Goal: Entertainment & Leisure: Consume media (video, audio)

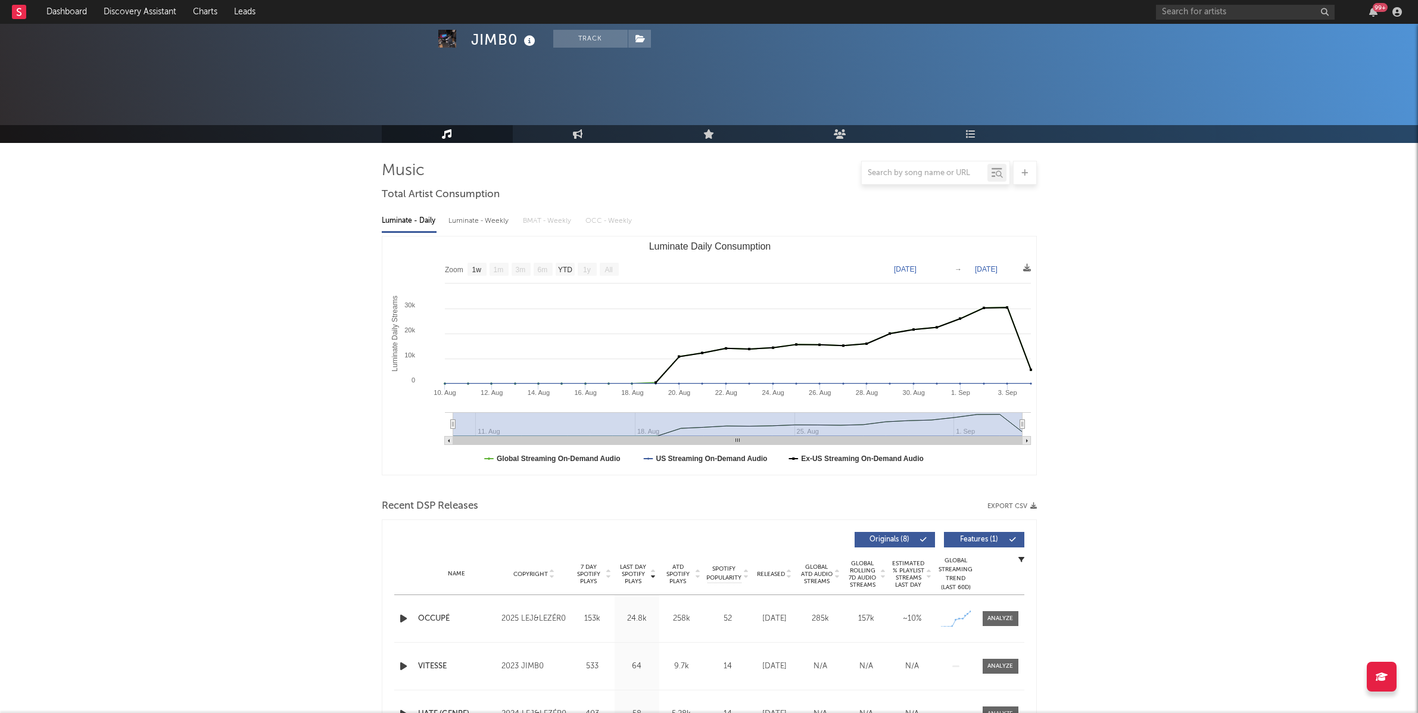
select select "1w"
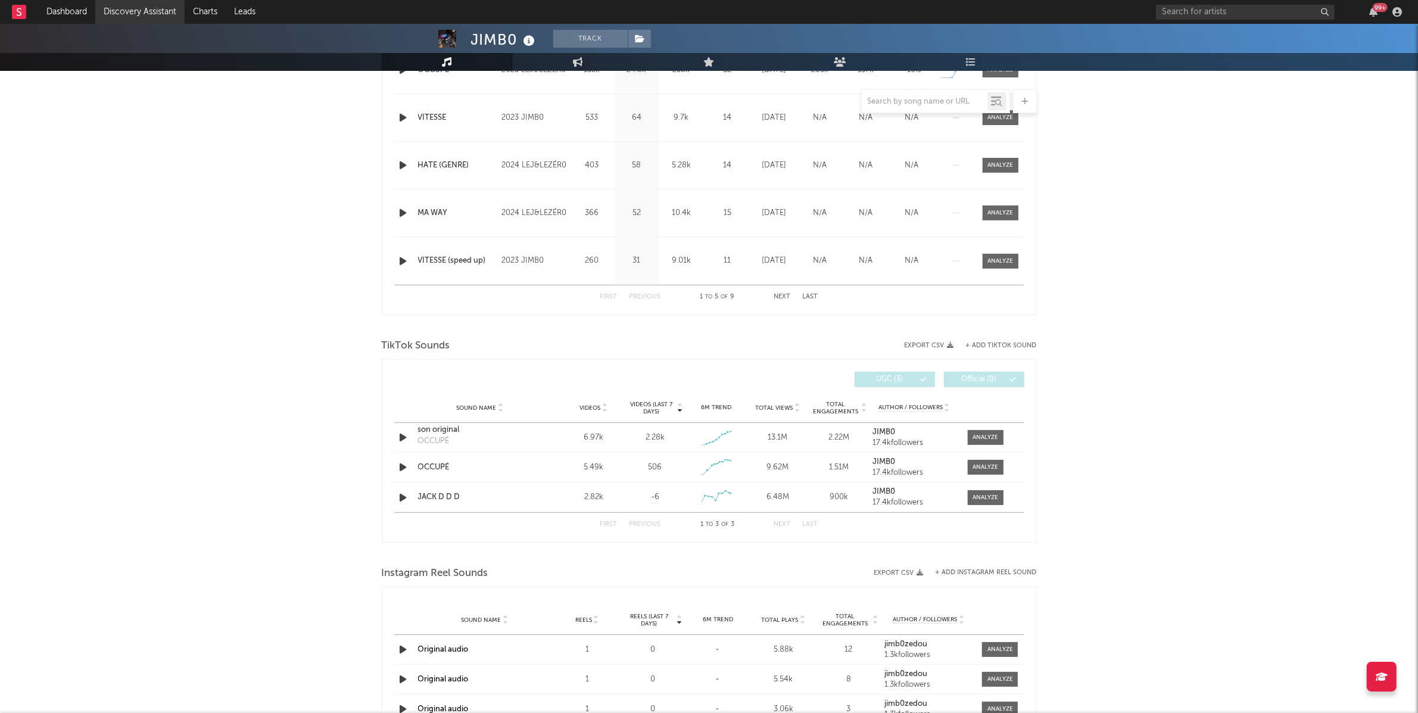
click at [148, 4] on link "Discovery Assistant" at bounding box center [139, 12] width 89 height 24
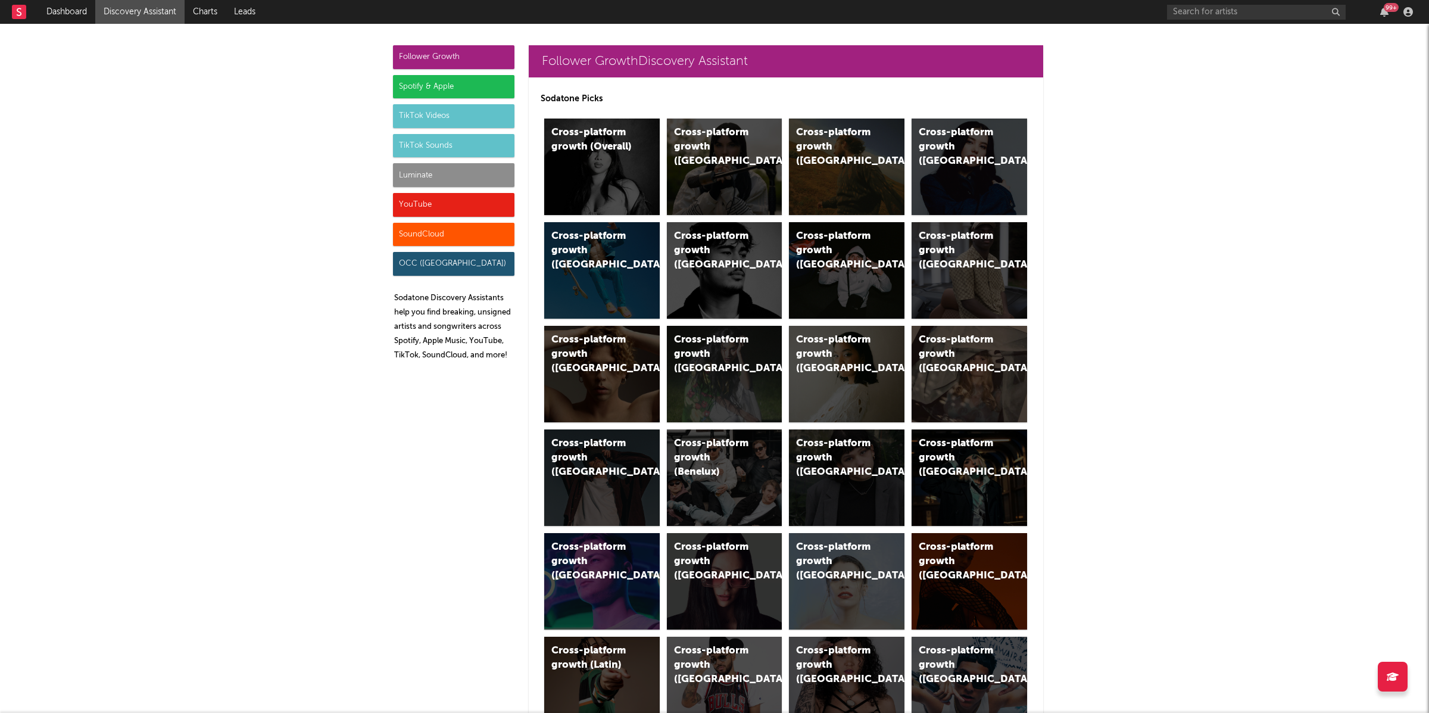
click at [425, 120] on div "TikTok Videos" at bounding box center [453, 116] width 121 height 24
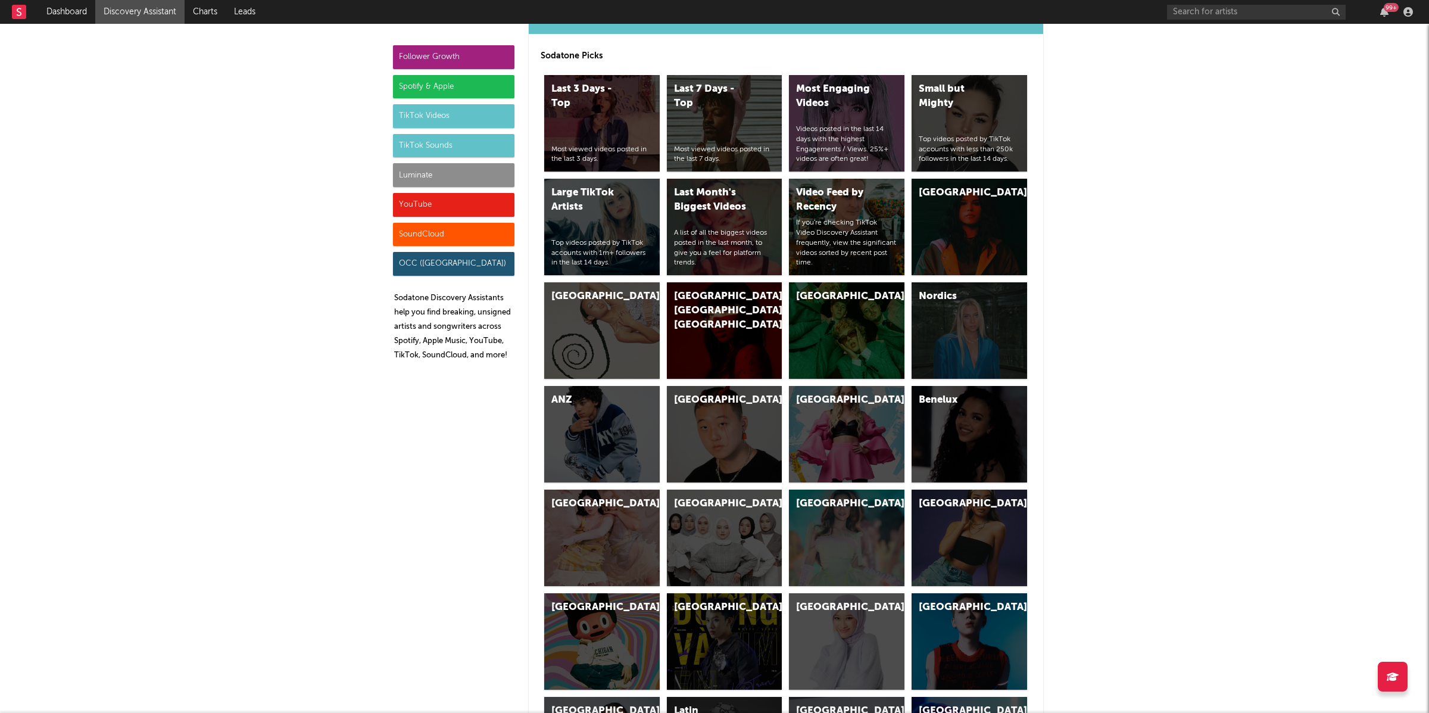
scroll to position [2952, 0]
click at [584, 310] on div "[GEOGRAPHIC_DATA]" at bounding box center [602, 330] width 116 height 96
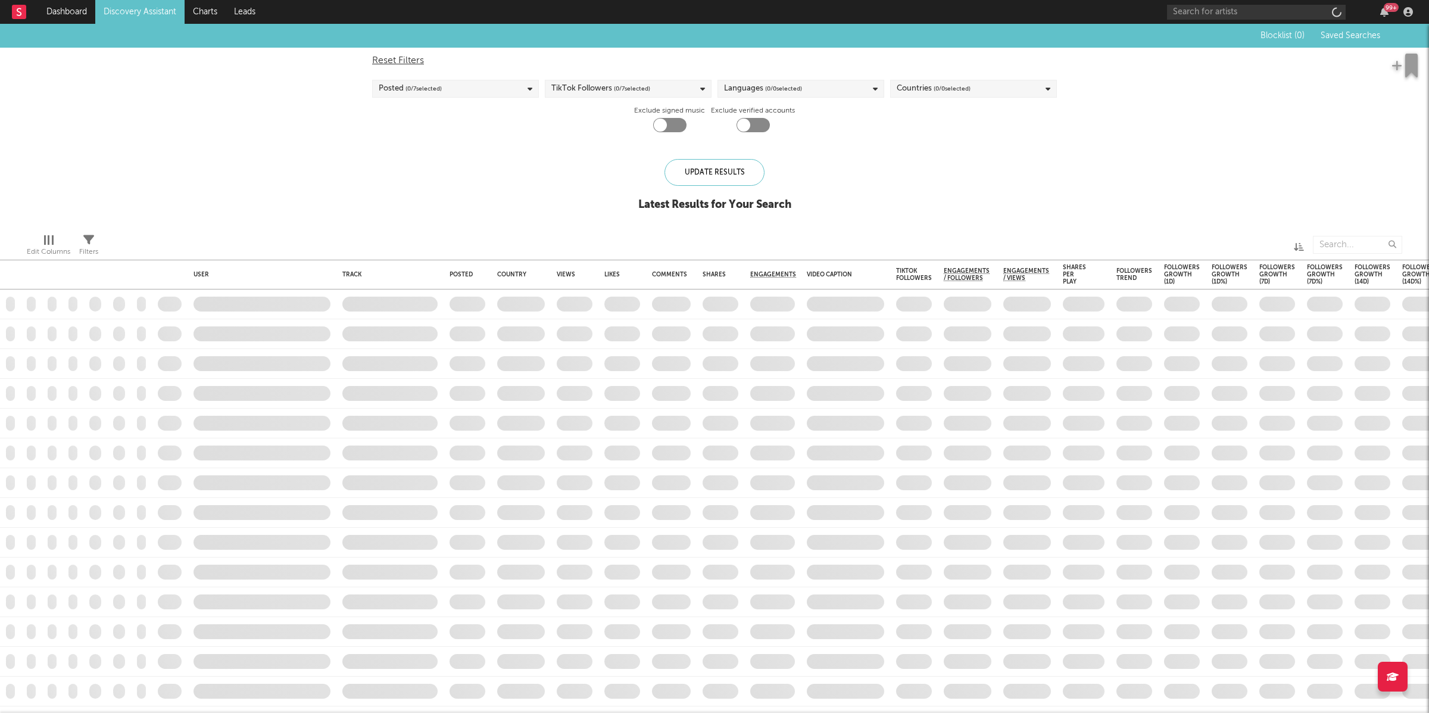
checkbox input "true"
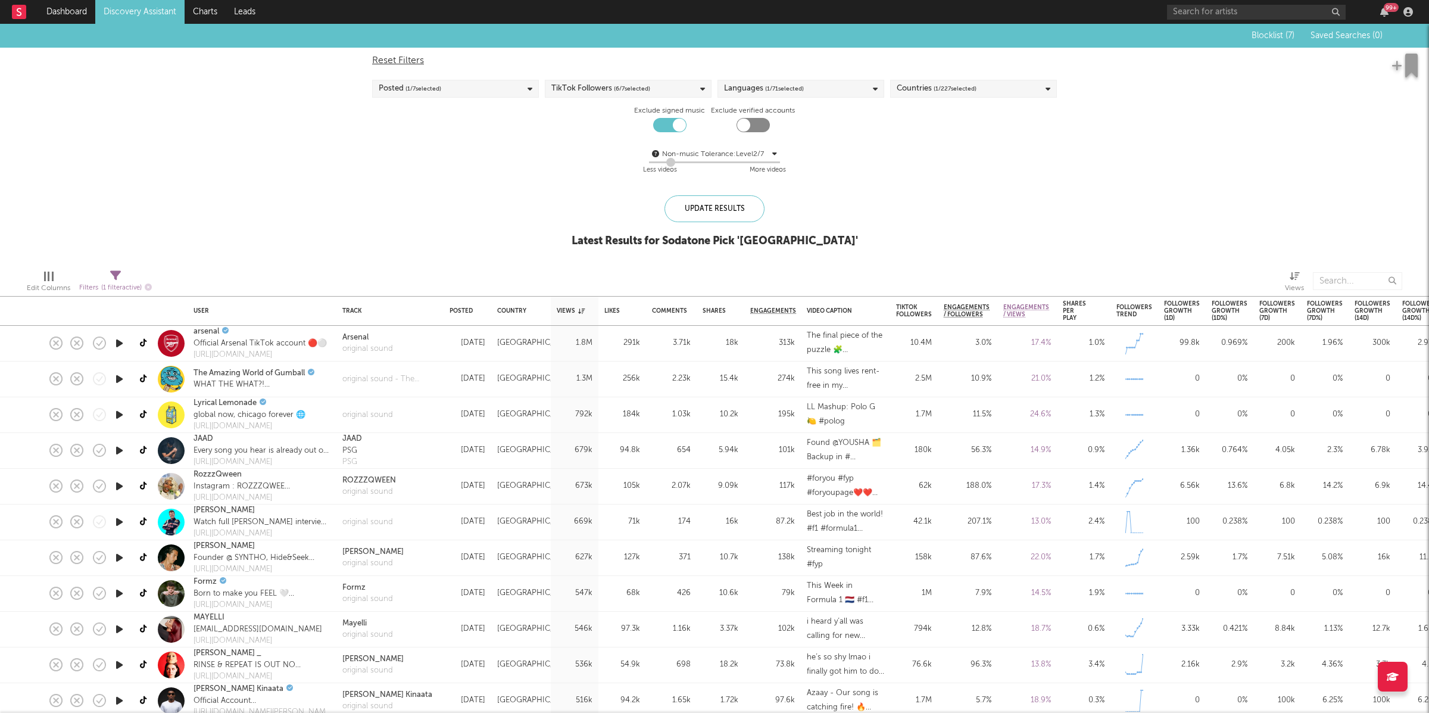
click at [118, 344] on icon "button" at bounding box center [119, 343] width 13 height 15
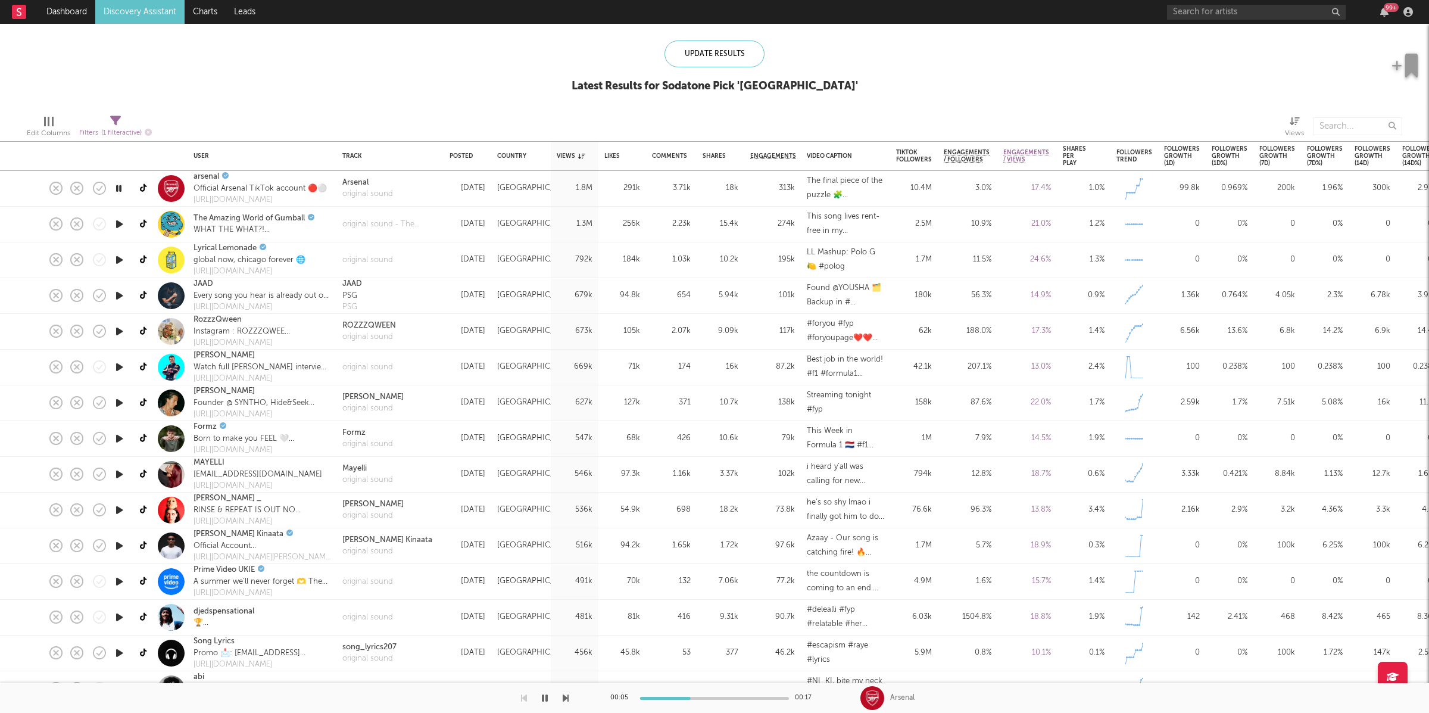
click at [565, 698] on icon "button" at bounding box center [566, 698] width 6 height 10
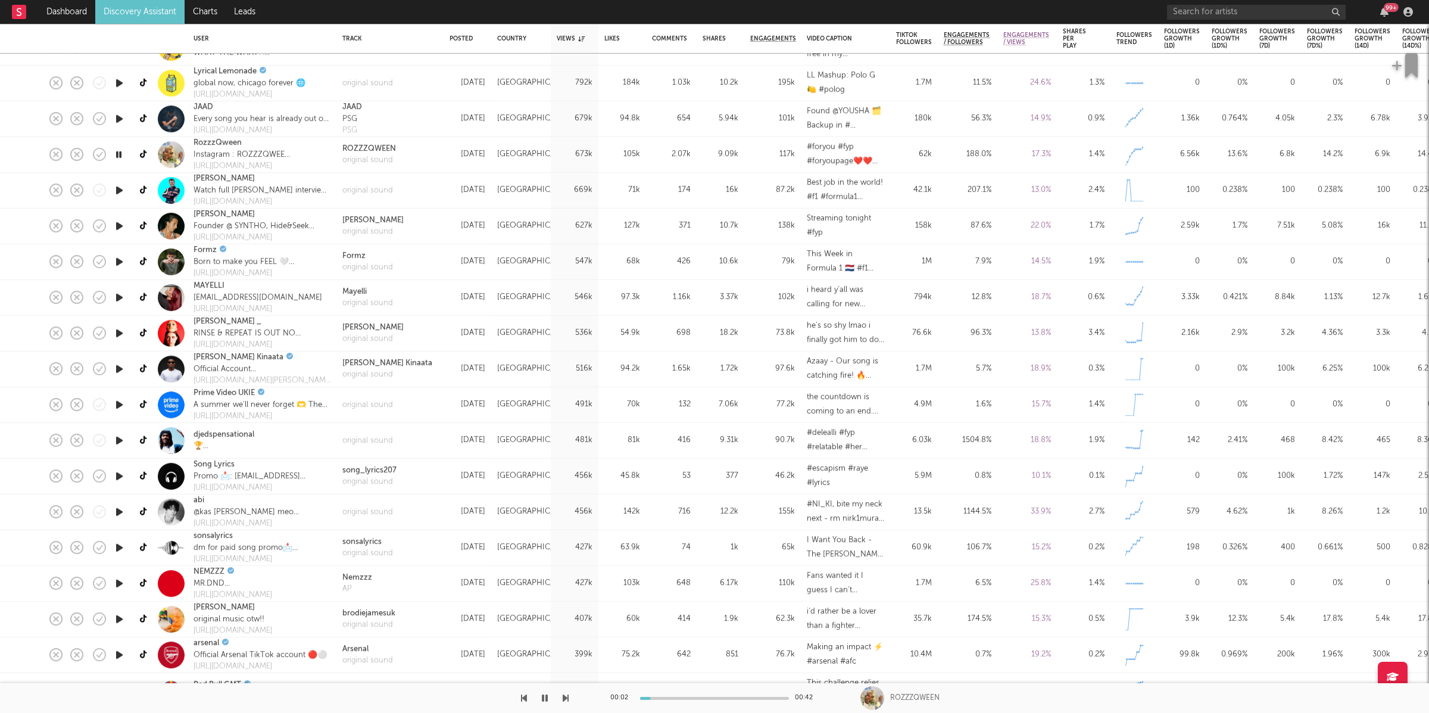
click at [564, 698] on icon "button" at bounding box center [566, 698] width 6 height 10
click at [117, 260] on icon "button" at bounding box center [119, 261] width 13 height 15
click at [563, 697] on icon "button" at bounding box center [566, 698] width 6 height 10
click at [563, 698] on icon "button" at bounding box center [566, 698] width 6 height 10
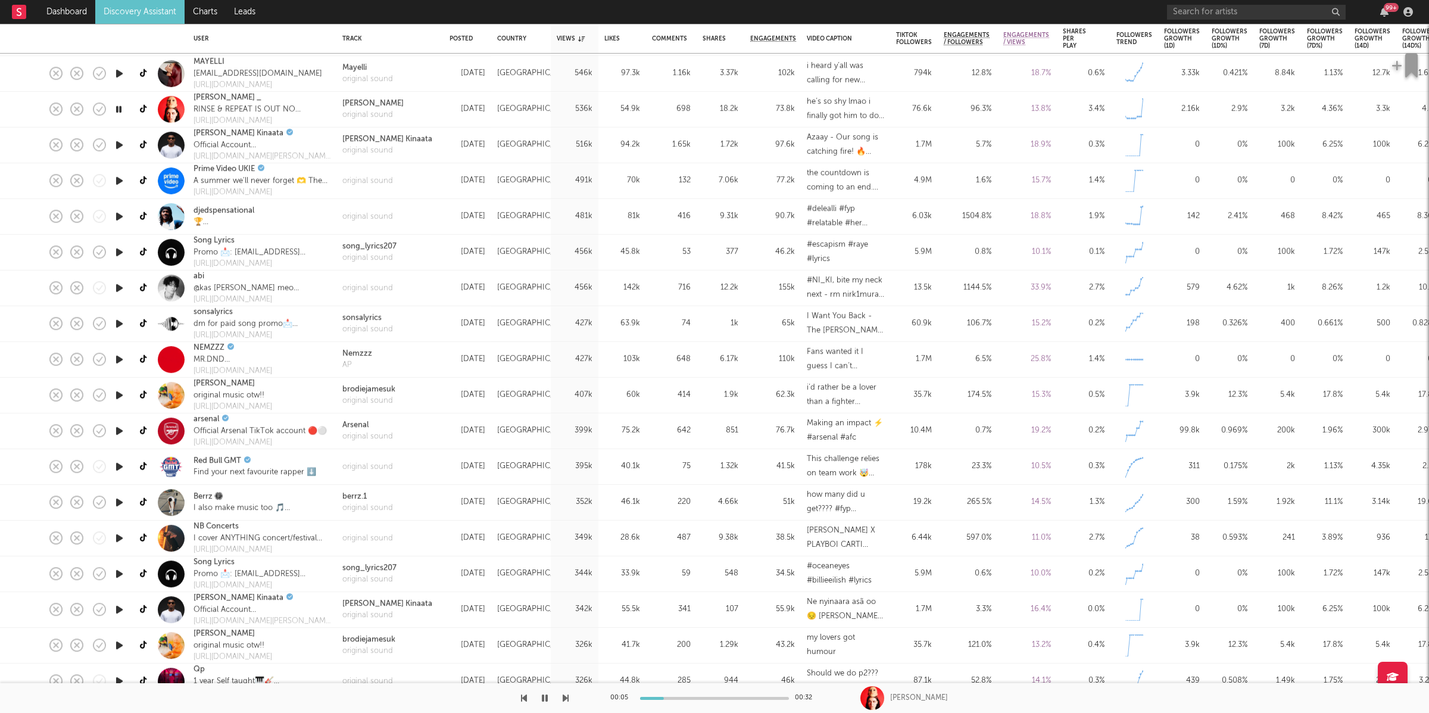
click at [566, 697] on icon "button" at bounding box center [566, 698] width 6 height 10
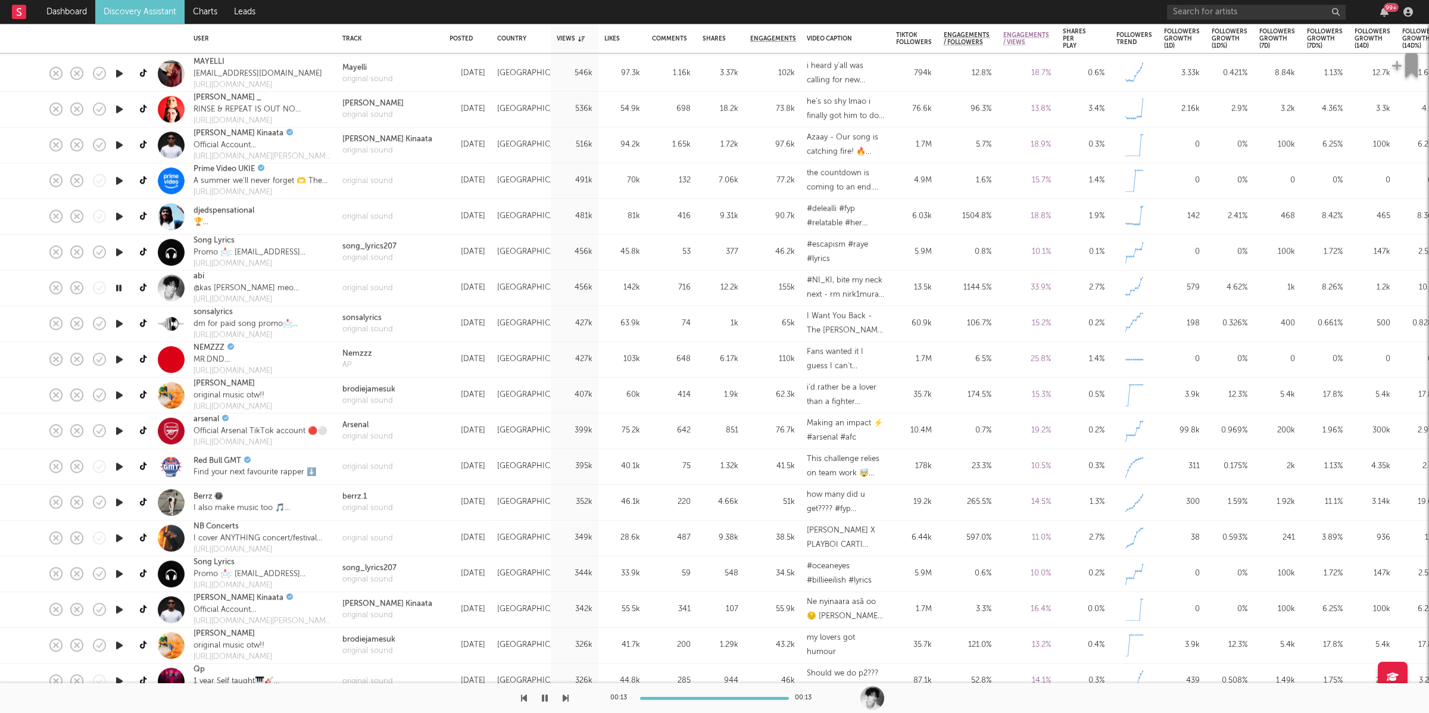
click at [565, 699] on icon "button" at bounding box center [566, 698] width 6 height 10
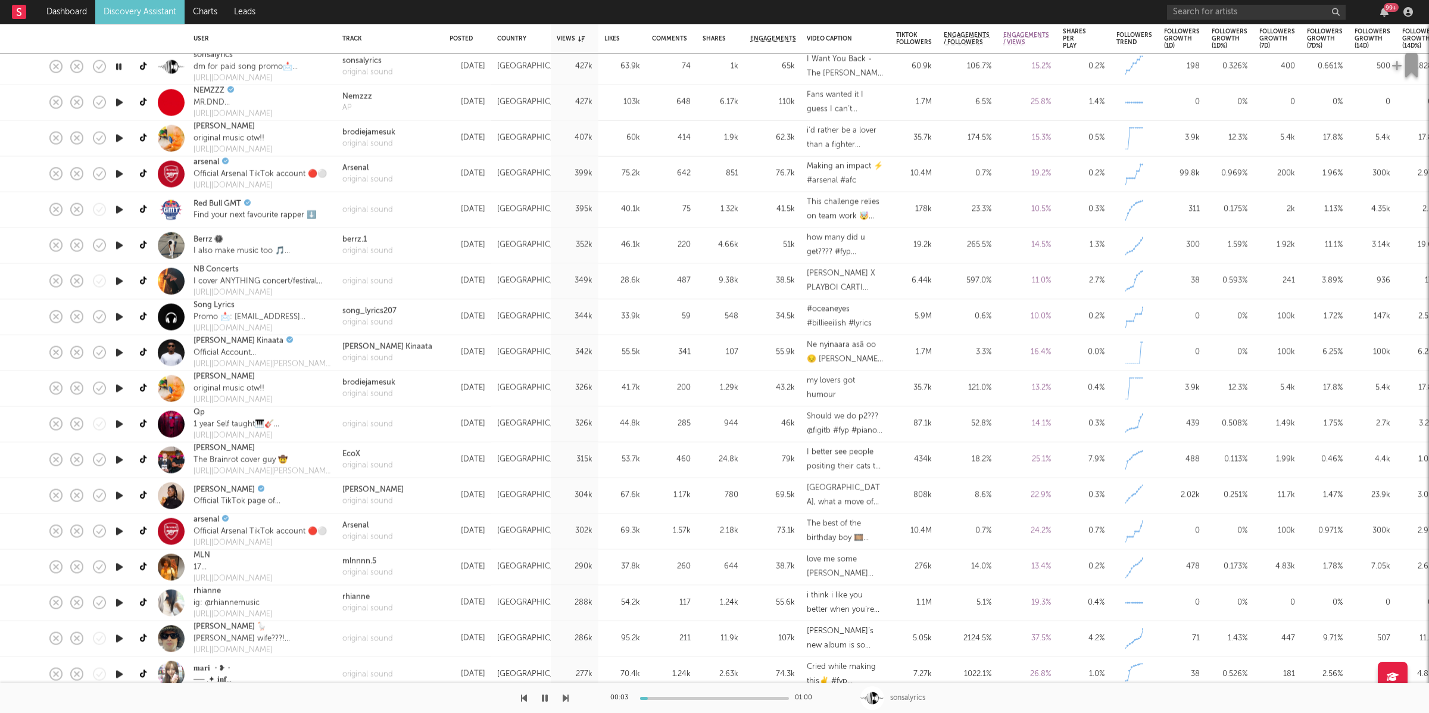
click at [565, 694] on icon "button" at bounding box center [566, 698] width 6 height 10
click at [566, 694] on icon "button" at bounding box center [566, 698] width 6 height 10
click at [566, 700] on icon "button" at bounding box center [566, 698] width 6 height 10
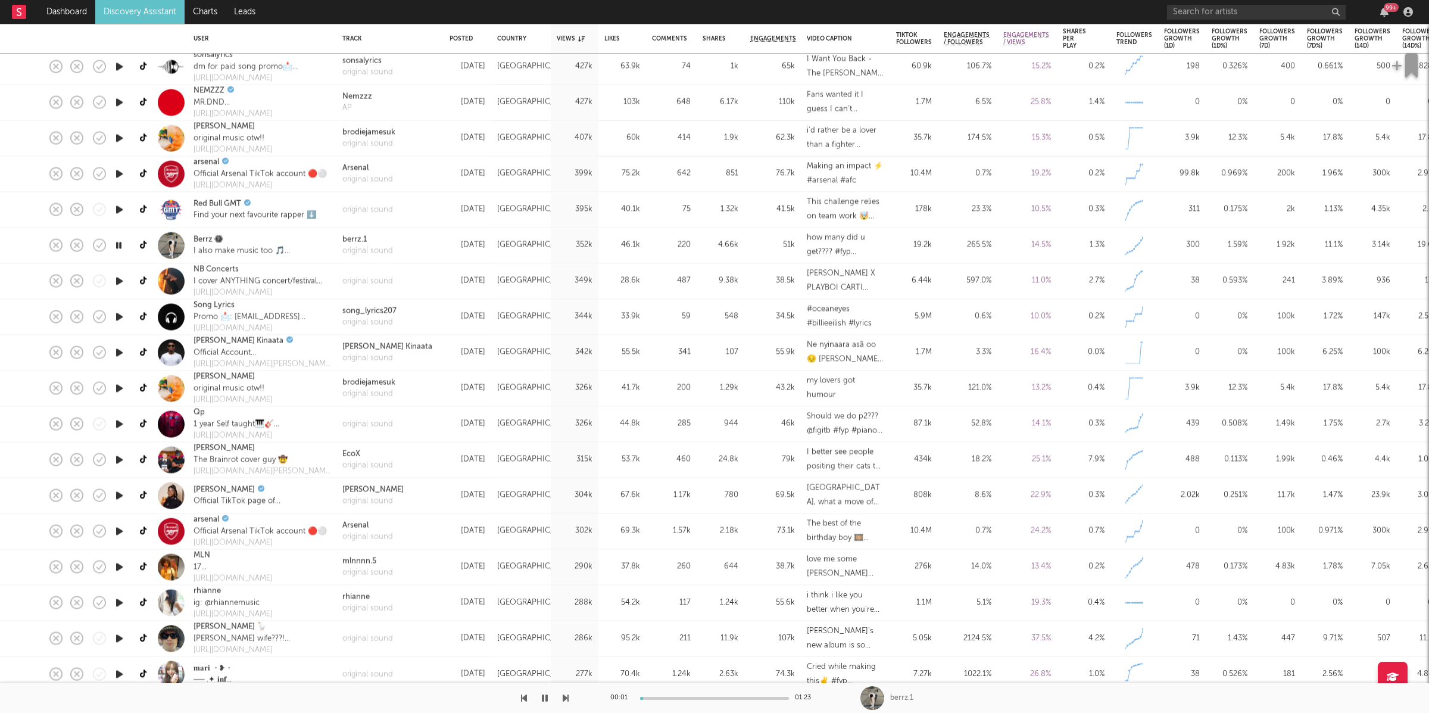
click at [566, 700] on icon "button" at bounding box center [566, 698] width 6 height 10
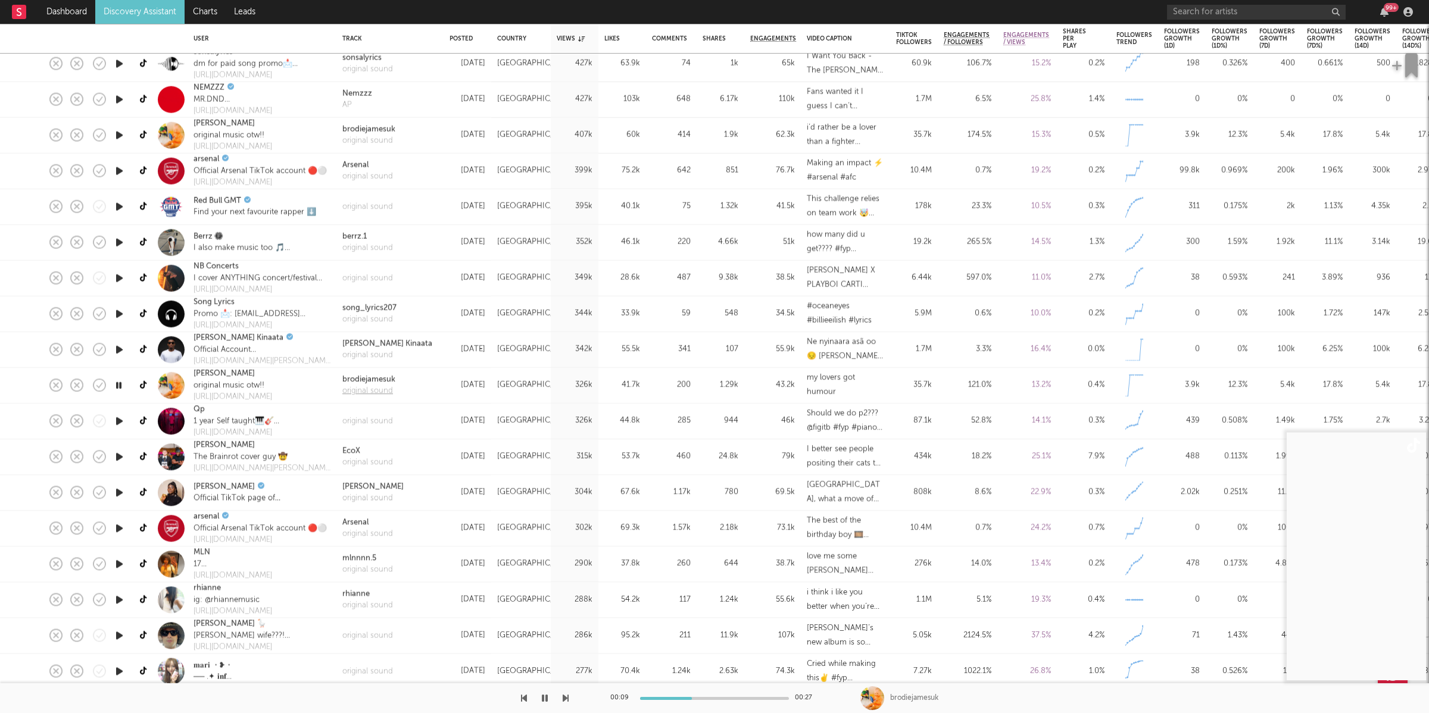
click at [376, 391] on div "original sound" at bounding box center [368, 391] width 53 height 12
click at [564, 691] on button "button" at bounding box center [566, 698] width 6 height 30
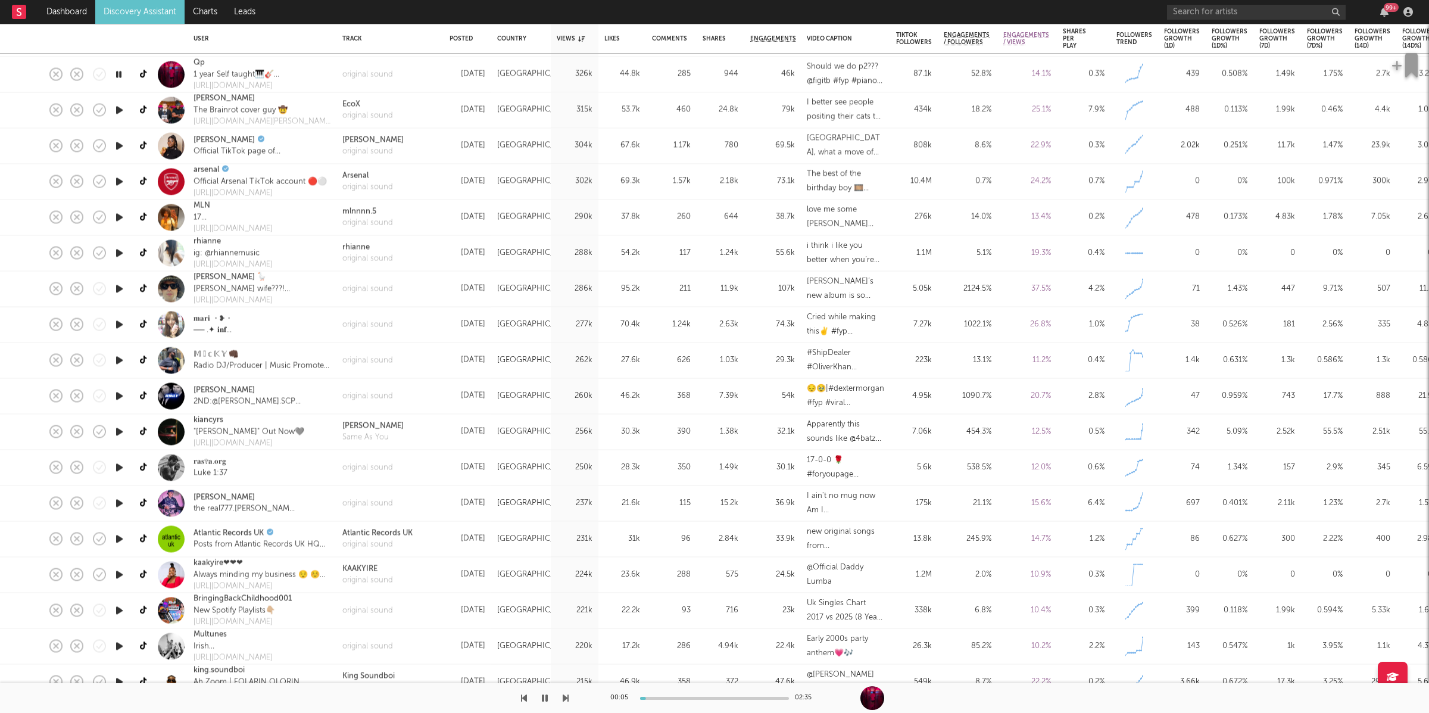
click at [567, 702] on icon "button" at bounding box center [566, 698] width 6 height 10
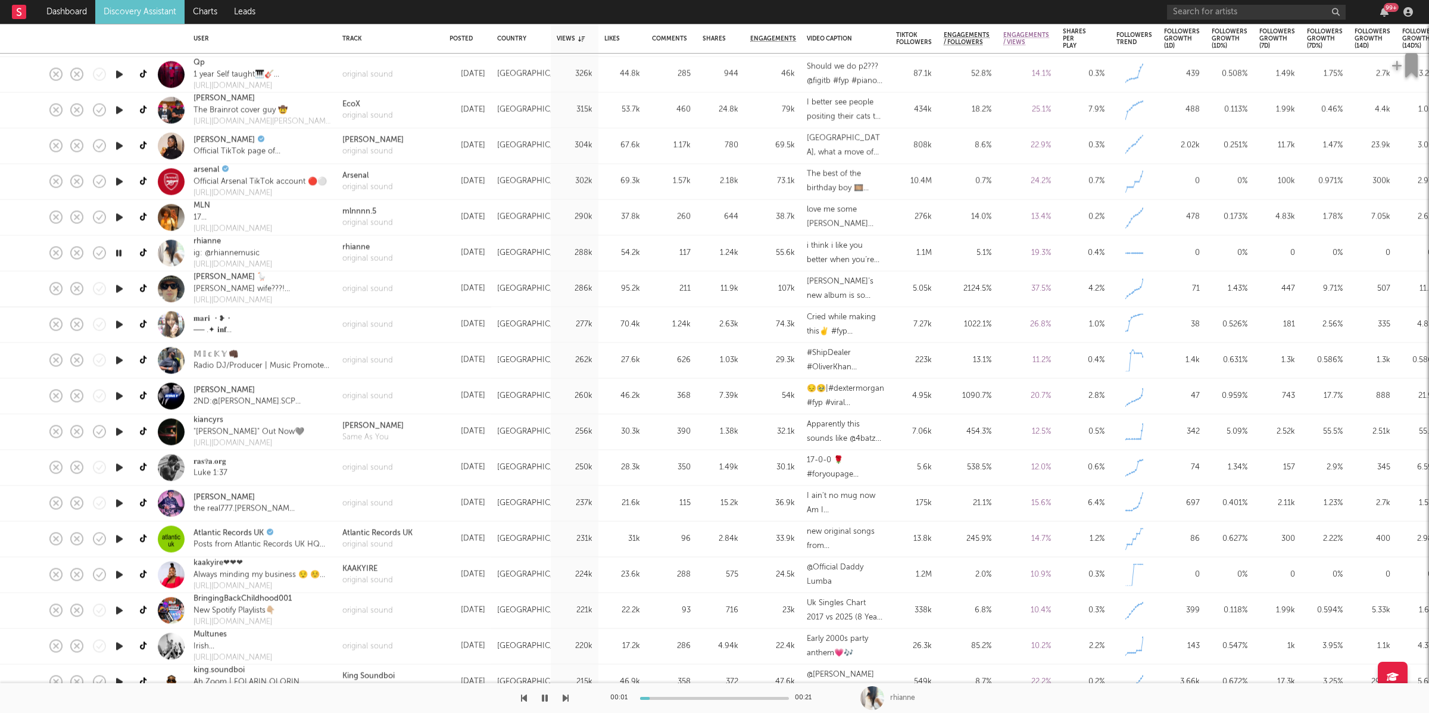
click at [567, 702] on icon "button" at bounding box center [566, 698] width 6 height 10
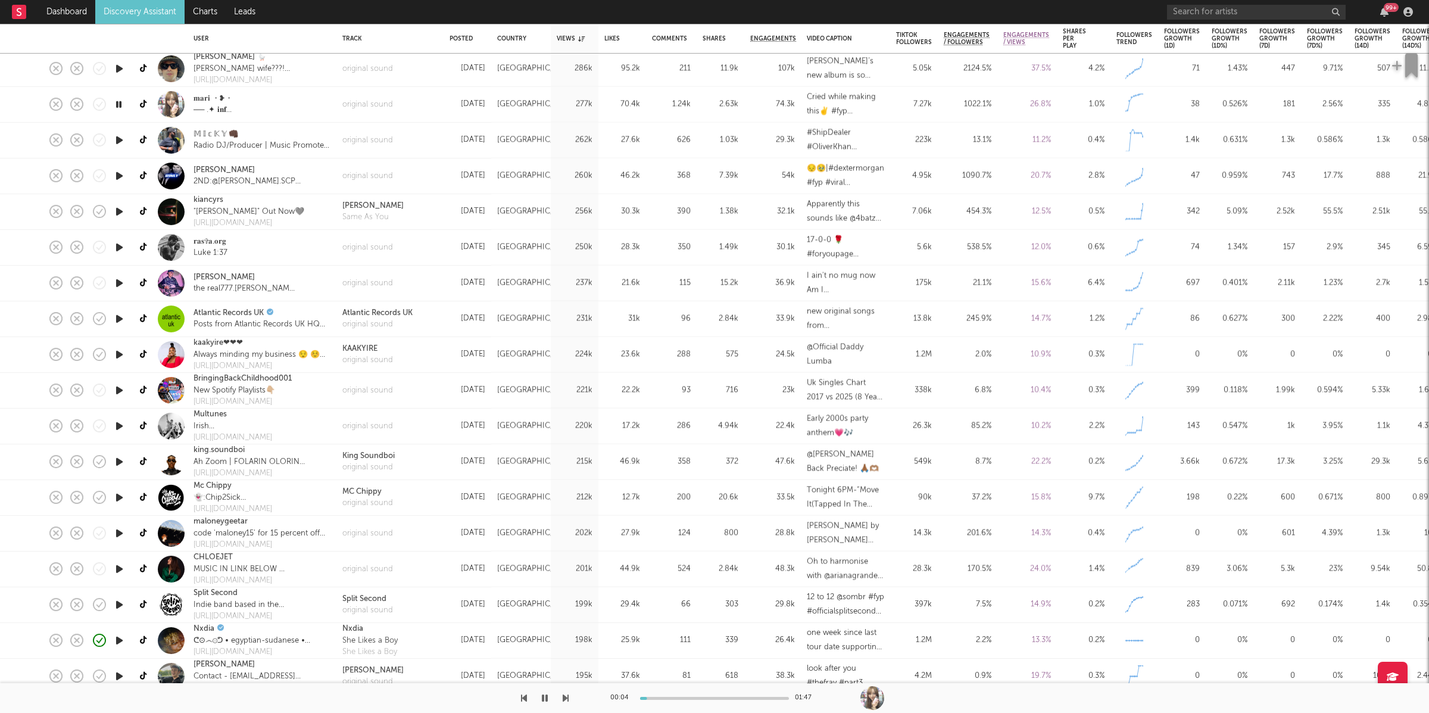
click at [566, 698] on icon "button" at bounding box center [566, 698] width 6 height 10
click at [352, 139] on div "original sound" at bounding box center [367, 141] width 51 height 12
click at [566, 701] on icon "button" at bounding box center [566, 698] width 6 height 10
click at [545, 697] on icon "button" at bounding box center [545, 698] width 6 height 10
click at [545, 700] on icon "button" at bounding box center [544, 698] width 7 height 10
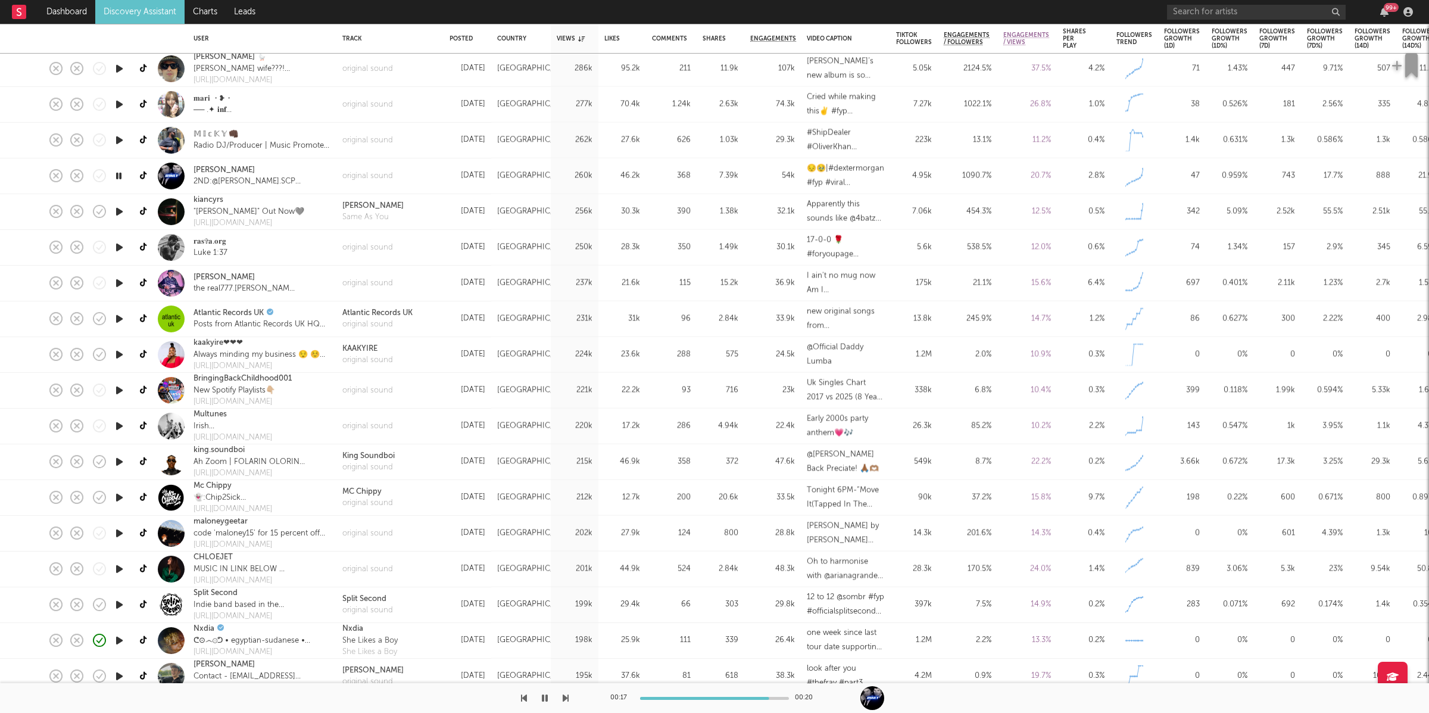
click at [564, 697] on icon "button" at bounding box center [566, 698] width 6 height 10
click at [378, 214] on div "Same As You" at bounding box center [372, 217] width 61 height 12
click at [568, 696] on icon "button" at bounding box center [566, 698] width 6 height 10
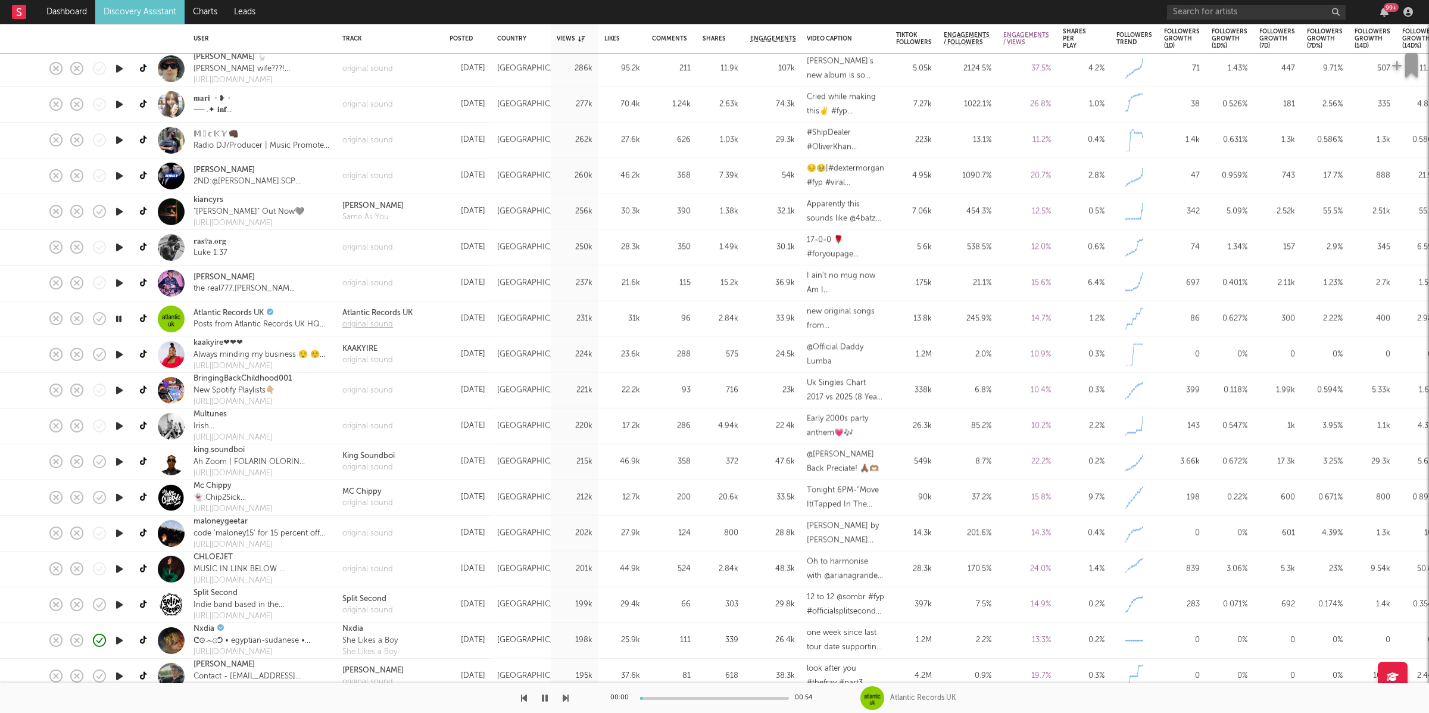
click at [354, 319] on div "original sound" at bounding box center [377, 325] width 70 height 12
click at [564, 702] on icon "button" at bounding box center [566, 698] width 6 height 10
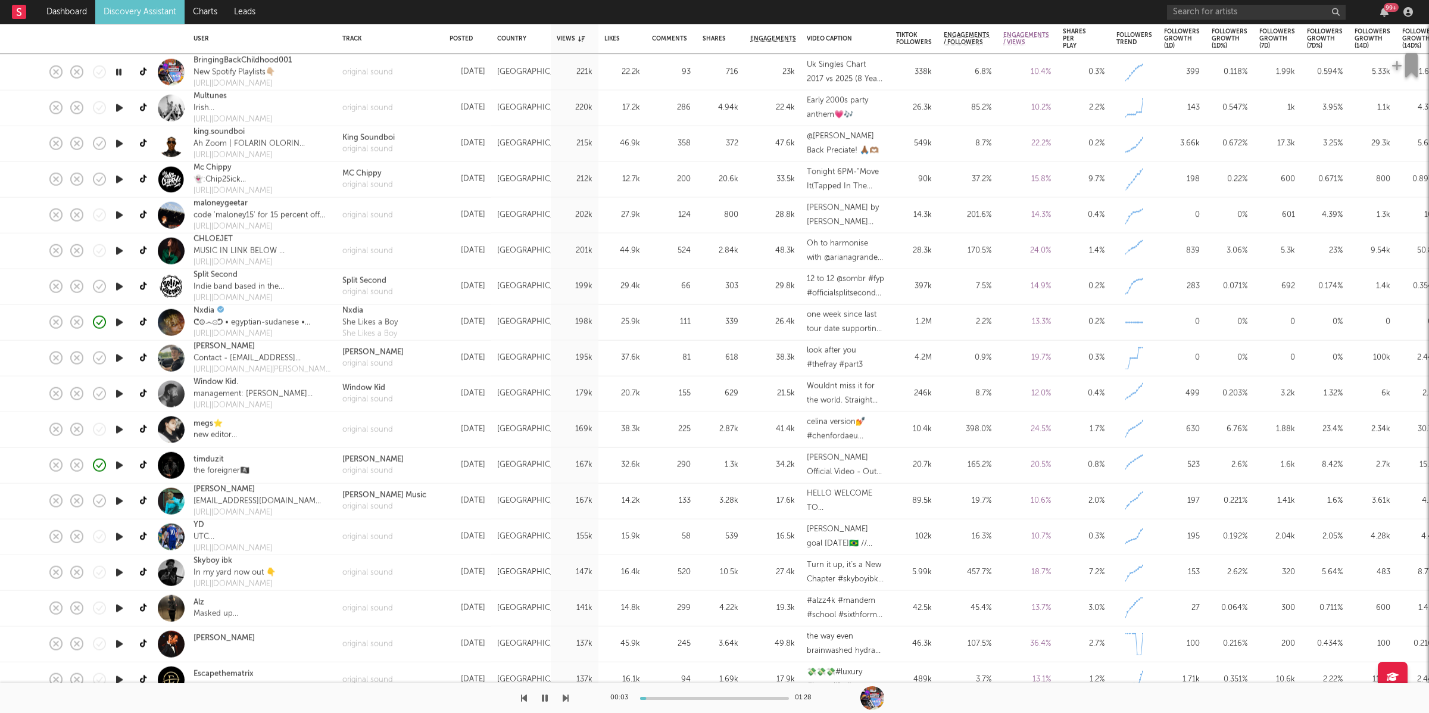
click at [563, 696] on icon "button" at bounding box center [566, 698] width 6 height 10
click at [565, 702] on icon "button" at bounding box center [566, 698] width 6 height 10
click at [363, 149] on div "original sound" at bounding box center [368, 150] width 52 height 12
click at [546, 690] on button "button" at bounding box center [545, 698] width 12 height 30
drag, startPoint x: 542, startPoint y: 700, endPoint x: 565, endPoint y: 697, distance: 22.8
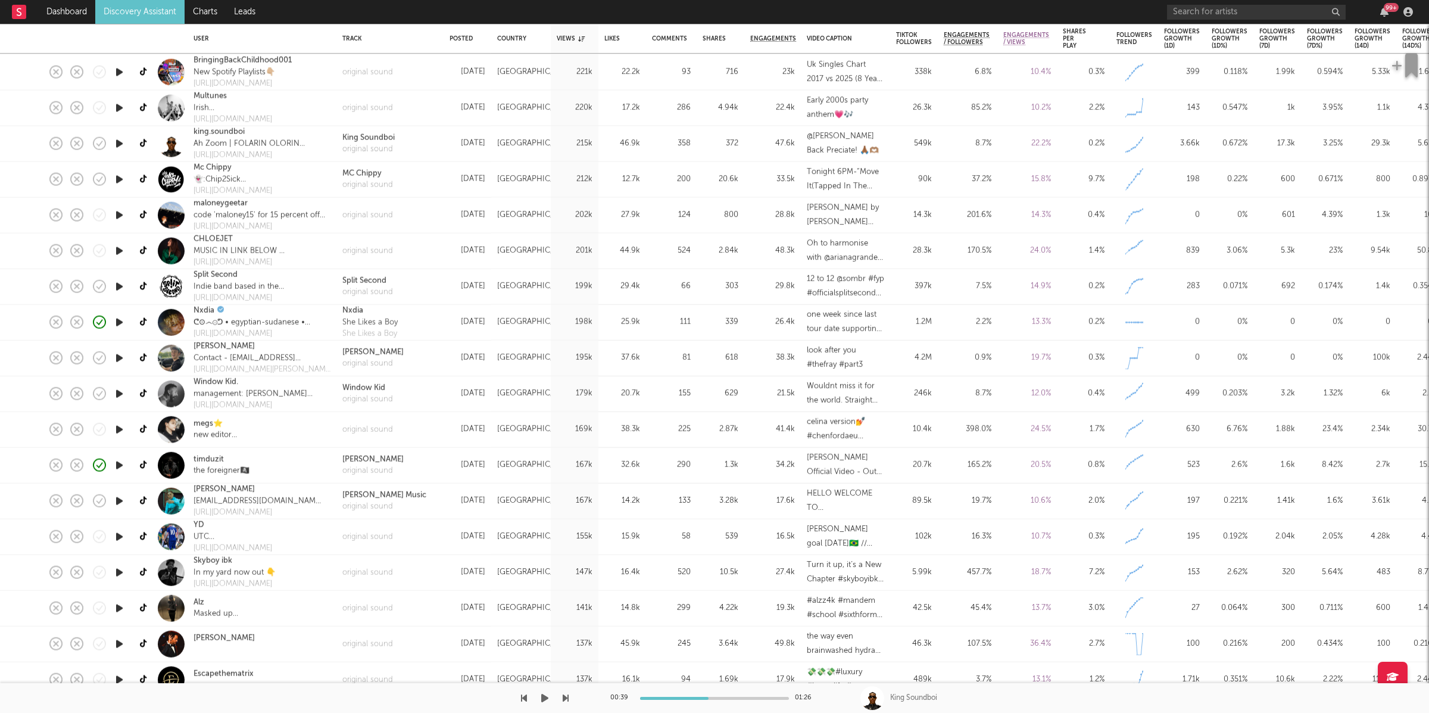
click at [543, 700] on icon "button" at bounding box center [544, 698] width 7 height 10
click at [565, 697] on icon "button" at bounding box center [566, 698] width 6 height 10
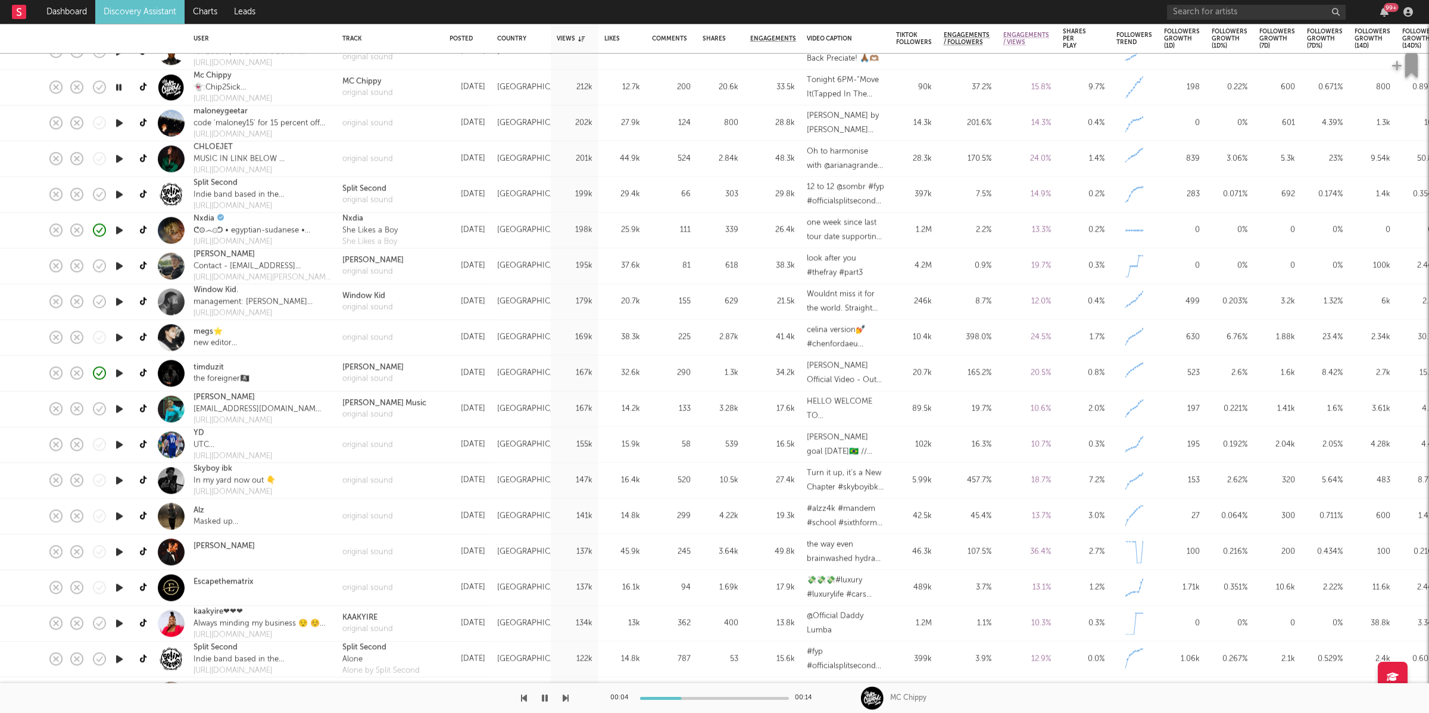
click at [563, 700] on icon "button" at bounding box center [566, 698] width 6 height 10
click at [565, 695] on icon "button" at bounding box center [566, 698] width 6 height 10
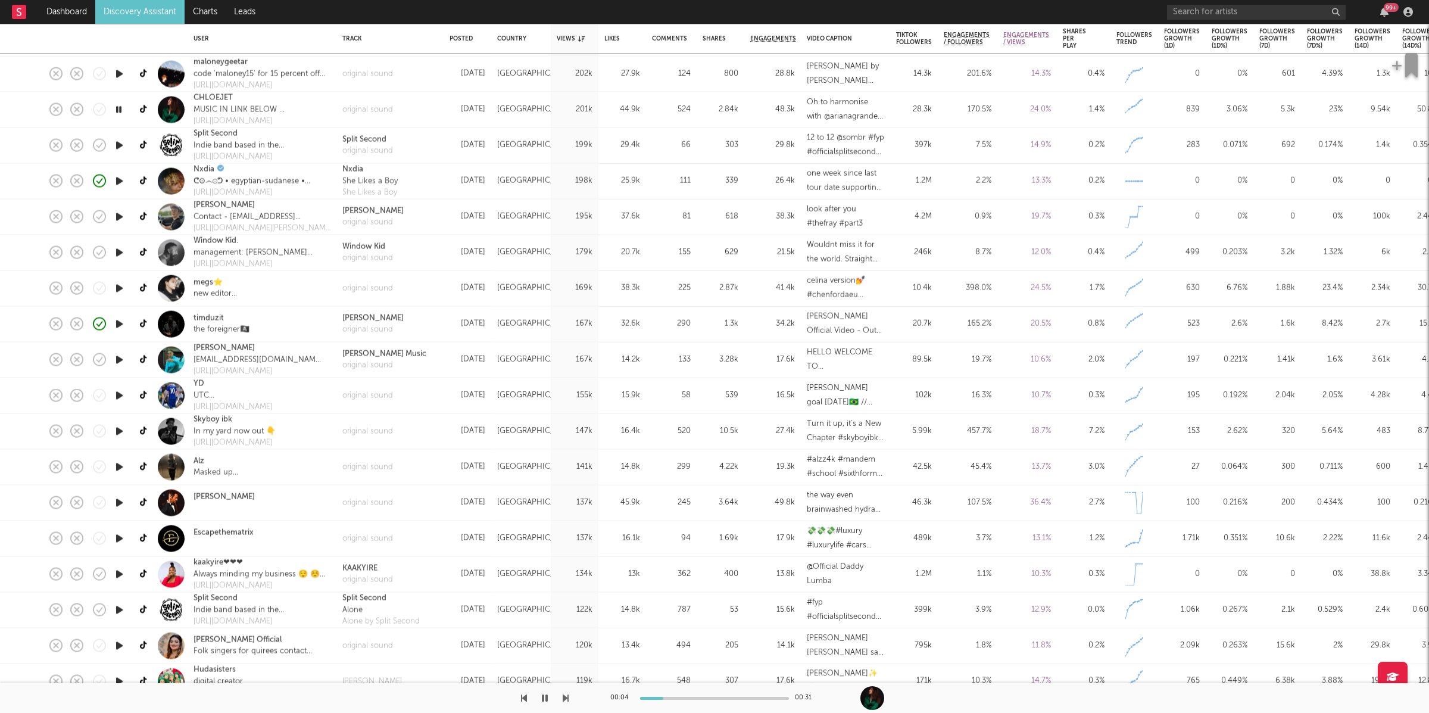
click at [563, 697] on icon "button" at bounding box center [566, 698] width 6 height 10
click at [381, 146] on div "original sound" at bounding box center [367, 151] width 51 height 12
click at [121, 147] on icon "button" at bounding box center [118, 145] width 11 height 15
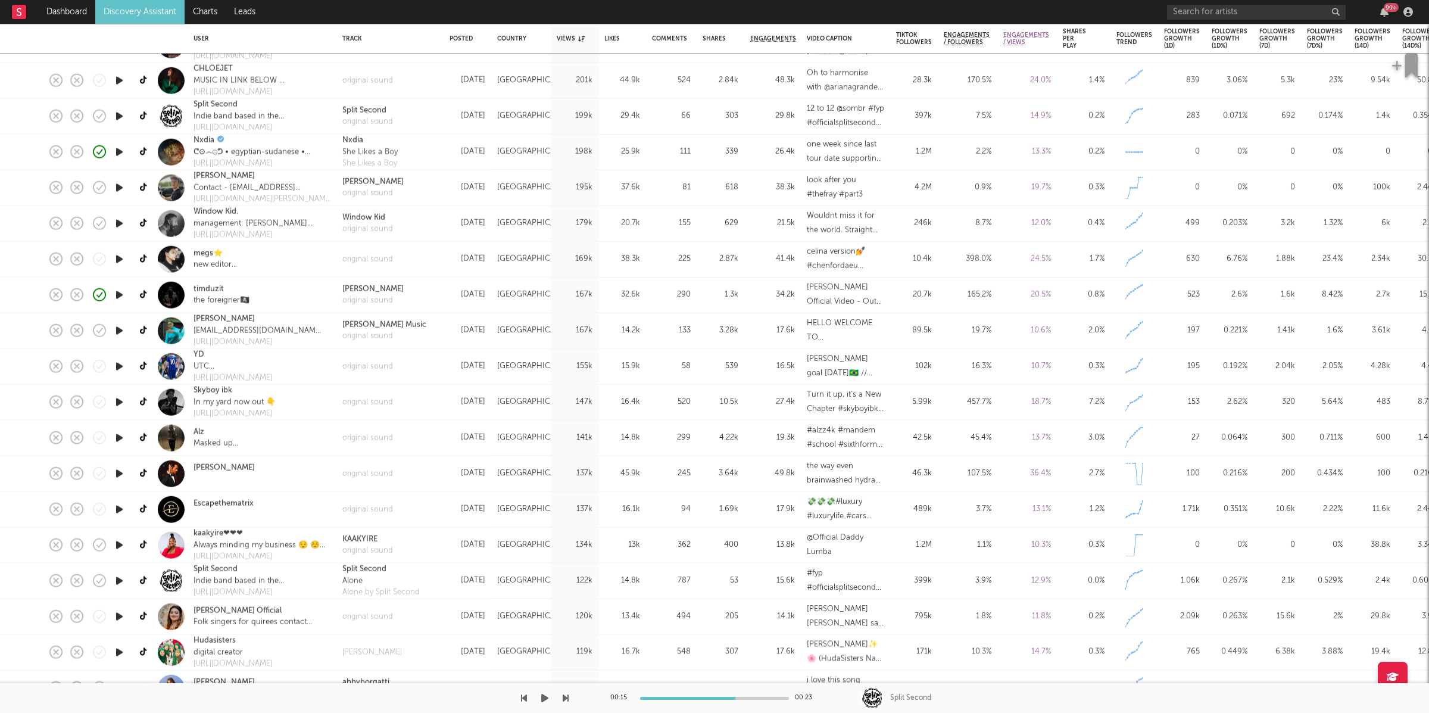
drag, startPoint x: 543, startPoint y: 697, endPoint x: 557, endPoint y: 699, distance: 13.8
click at [545, 698] on icon "button" at bounding box center [544, 698] width 7 height 10
click at [564, 699] on icon "button" at bounding box center [566, 698] width 6 height 10
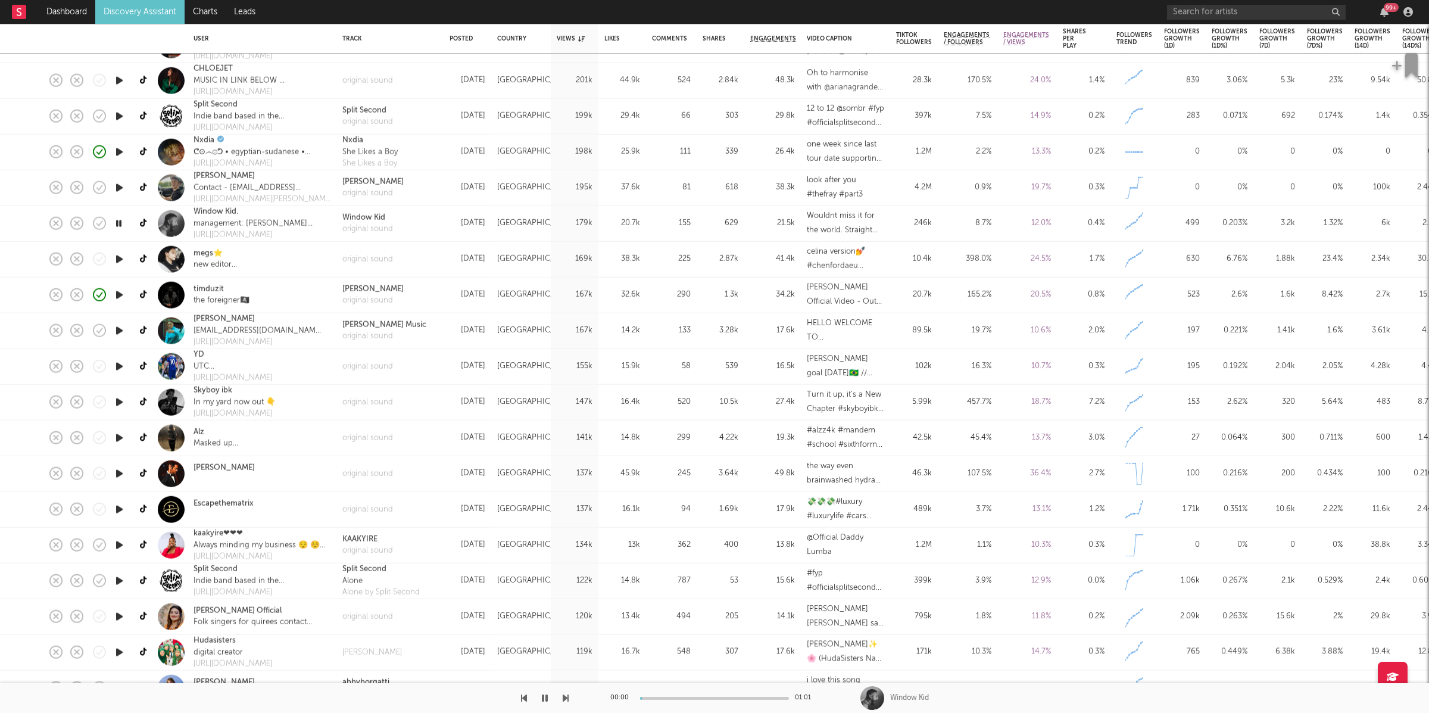
click at [564, 699] on icon "button" at bounding box center [566, 698] width 6 height 10
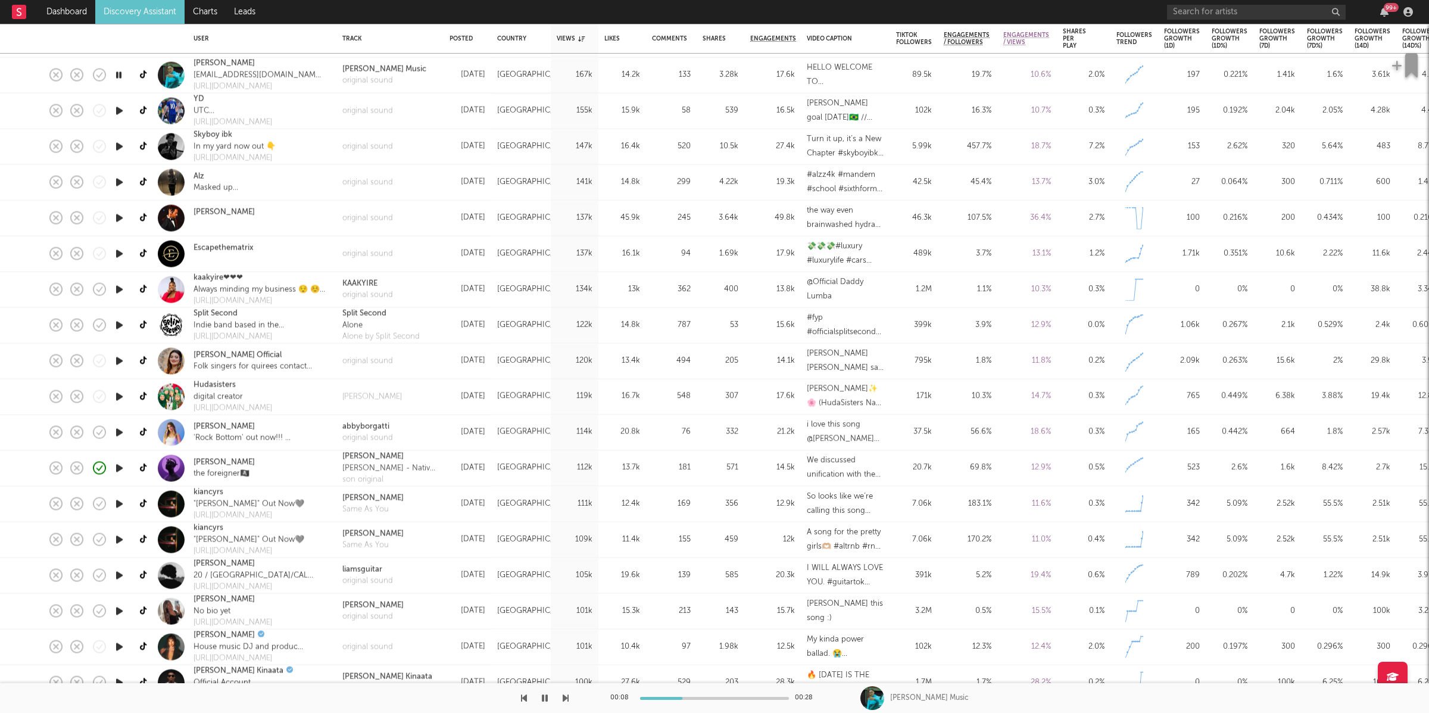
click at [548, 698] on button "button" at bounding box center [545, 698] width 12 height 30
click at [534, 701] on div at bounding box center [284, 698] width 569 height 30
click at [540, 703] on button "button" at bounding box center [545, 698] width 12 height 30
click at [568, 697] on icon "button" at bounding box center [566, 698] width 6 height 10
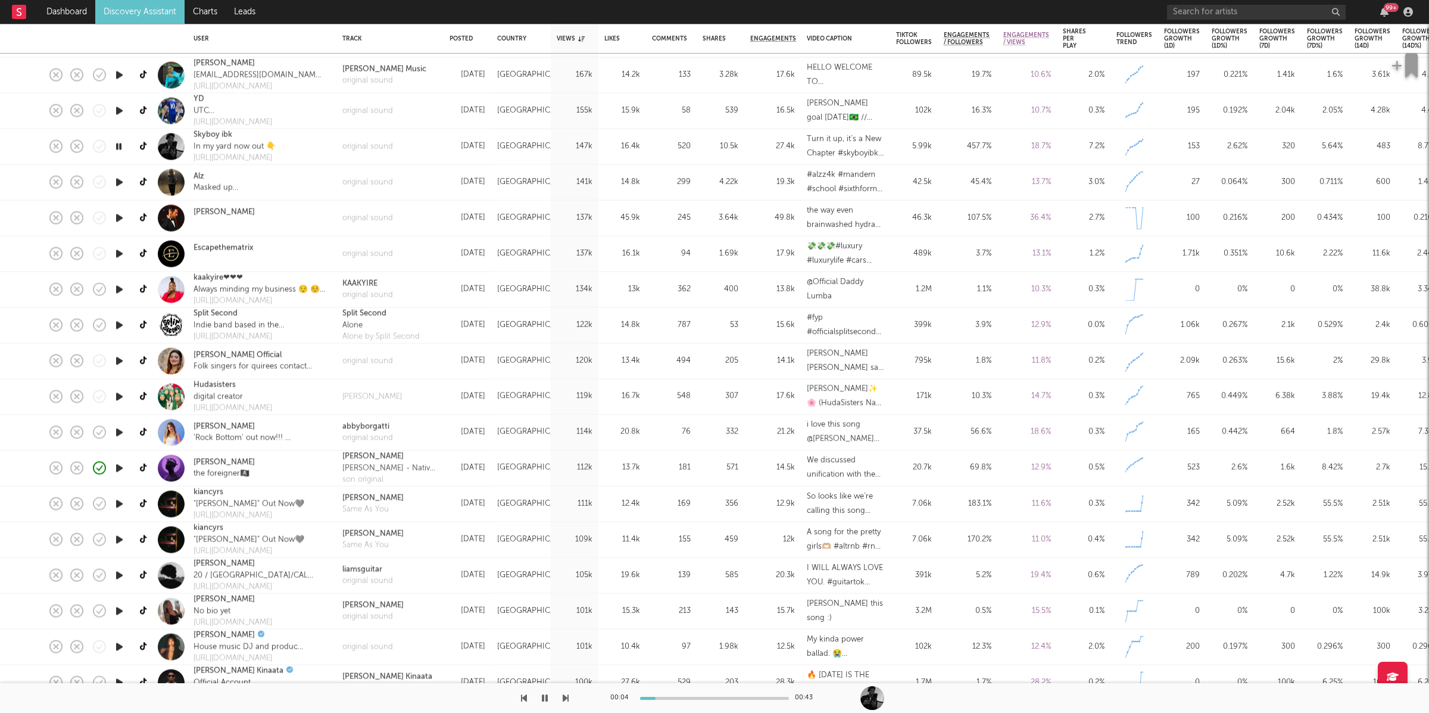
click at [566, 697] on icon "button" at bounding box center [566, 698] width 6 height 10
click at [558, 702] on div at bounding box center [284, 698] width 569 height 30
click at [565, 692] on button "button" at bounding box center [566, 698] width 6 height 30
click at [566, 692] on button "button" at bounding box center [566, 698] width 6 height 30
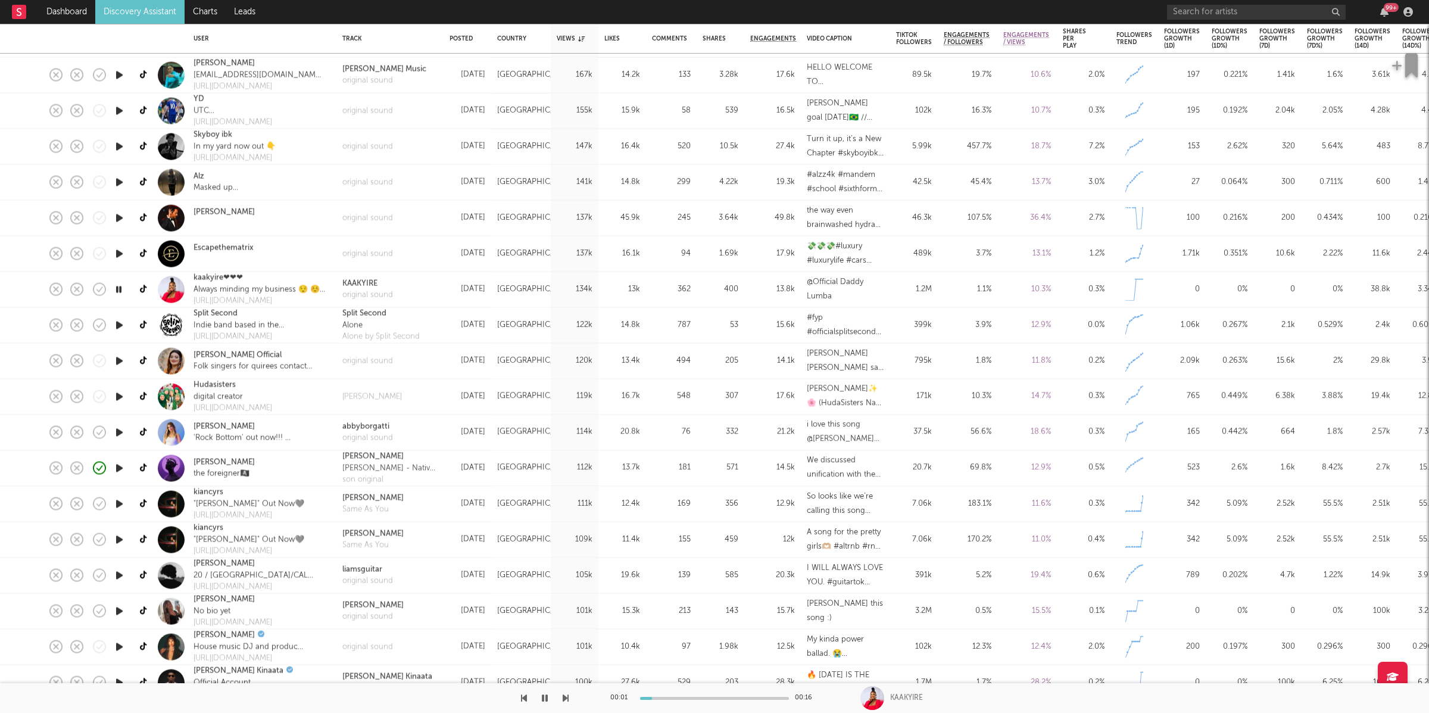
click at [566, 692] on button "button" at bounding box center [566, 698] width 6 height 30
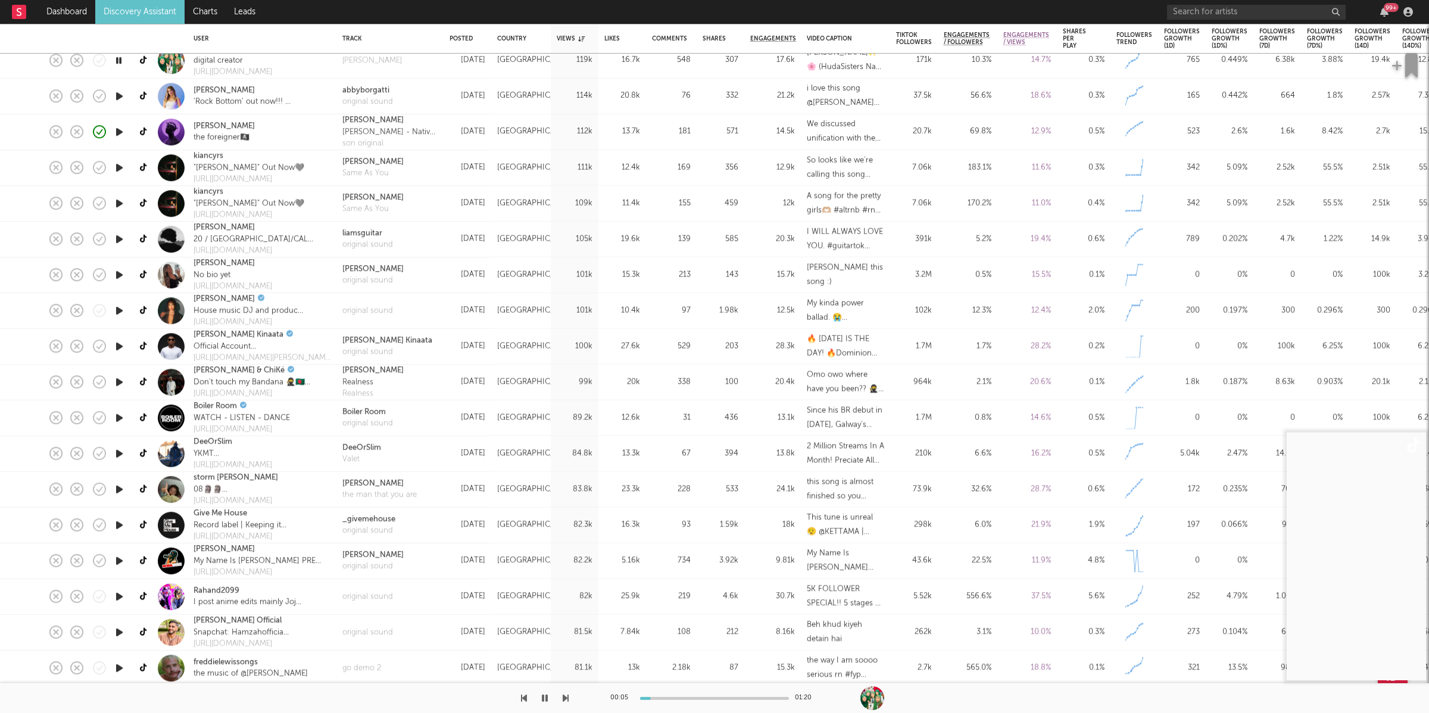
click at [569, 694] on div "00:05 01:20" at bounding box center [714, 698] width 1429 height 30
click at [566, 697] on icon "button" at bounding box center [566, 698] width 6 height 10
click at [568, 697] on icon "button" at bounding box center [566, 698] width 6 height 10
click at [543, 699] on icon "button" at bounding box center [545, 698] width 6 height 10
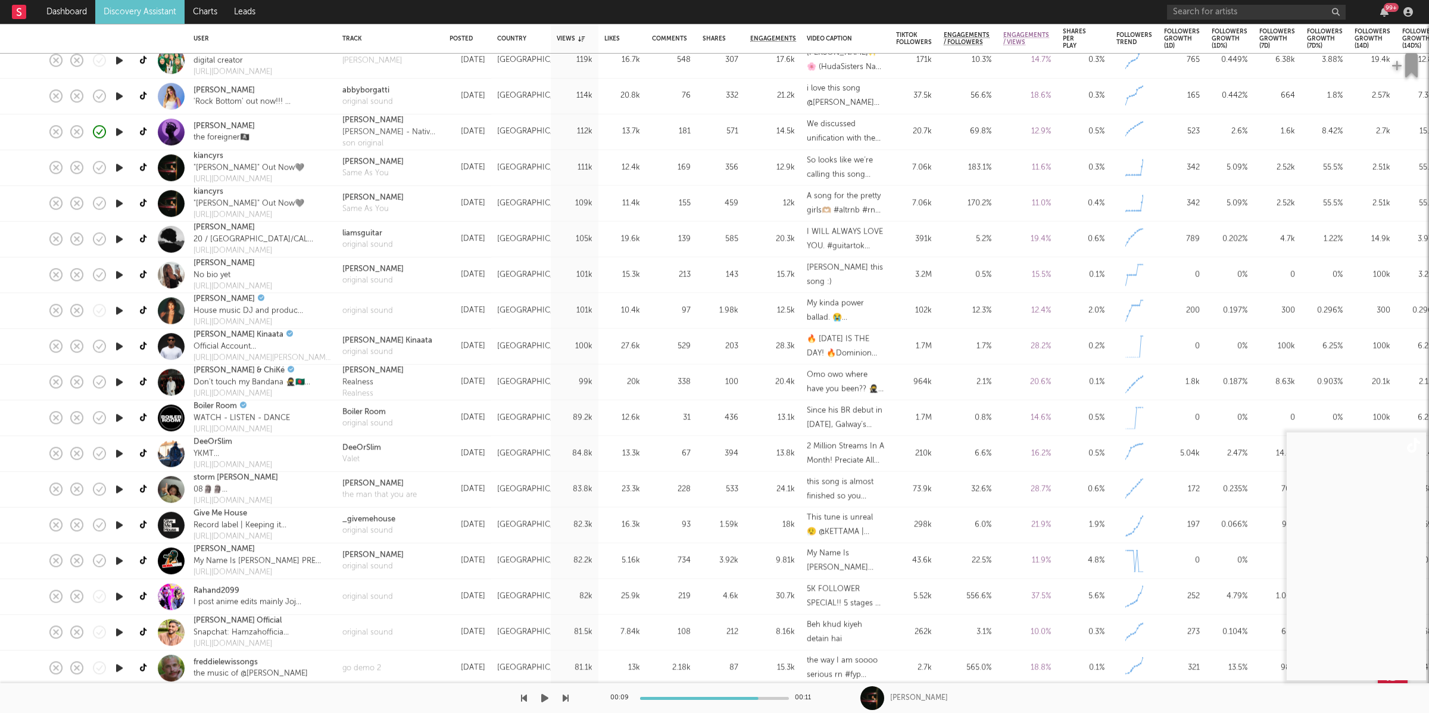
click at [542, 697] on icon "button" at bounding box center [544, 698] width 7 height 10
click at [558, 697] on div at bounding box center [284, 698] width 569 height 30
click at [565, 697] on icon "button" at bounding box center [566, 698] width 6 height 10
click at [566, 697] on icon "button" at bounding box center [566, 698] width 6 height 10
click at [563, 694] on icon "button" at bounding box center [566, 698] width 6 height 10
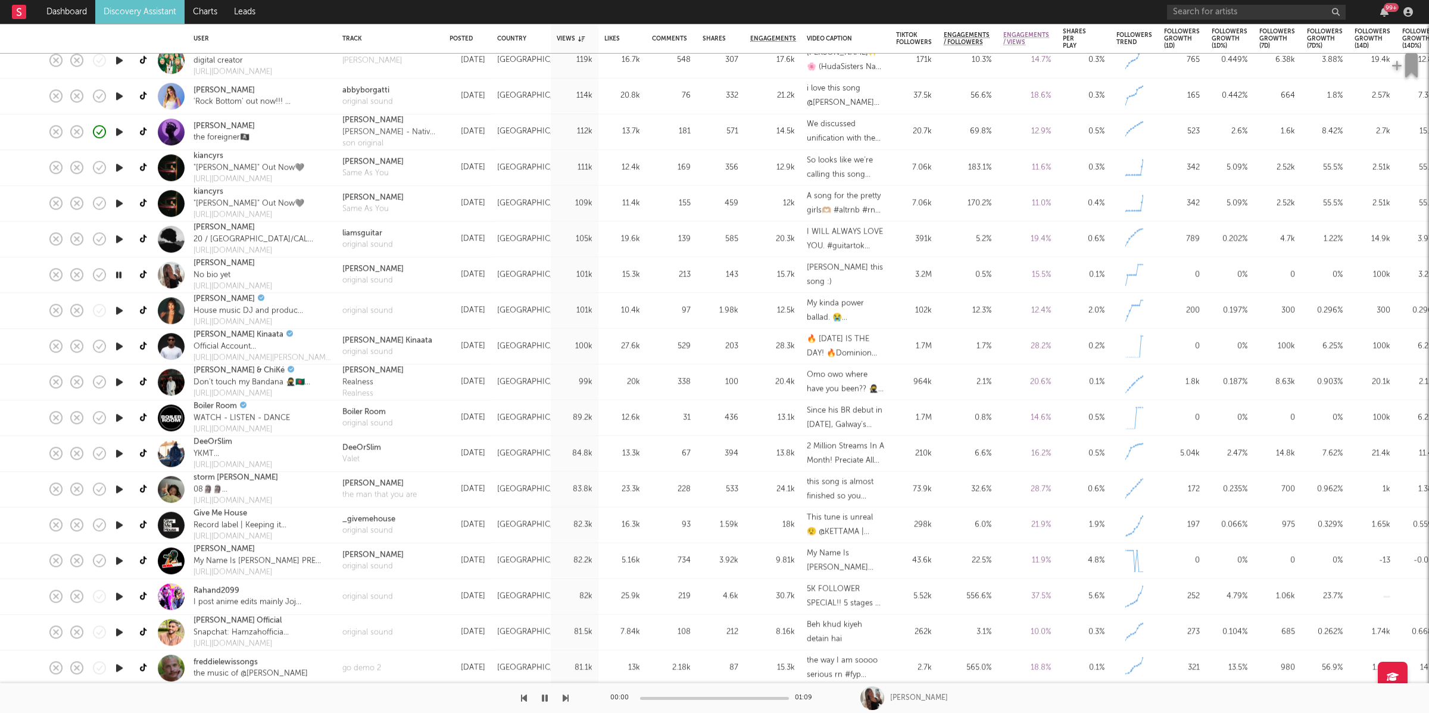
click at [563, 694] on icon "button" at bounding box center [566, 698] width 6 height 10
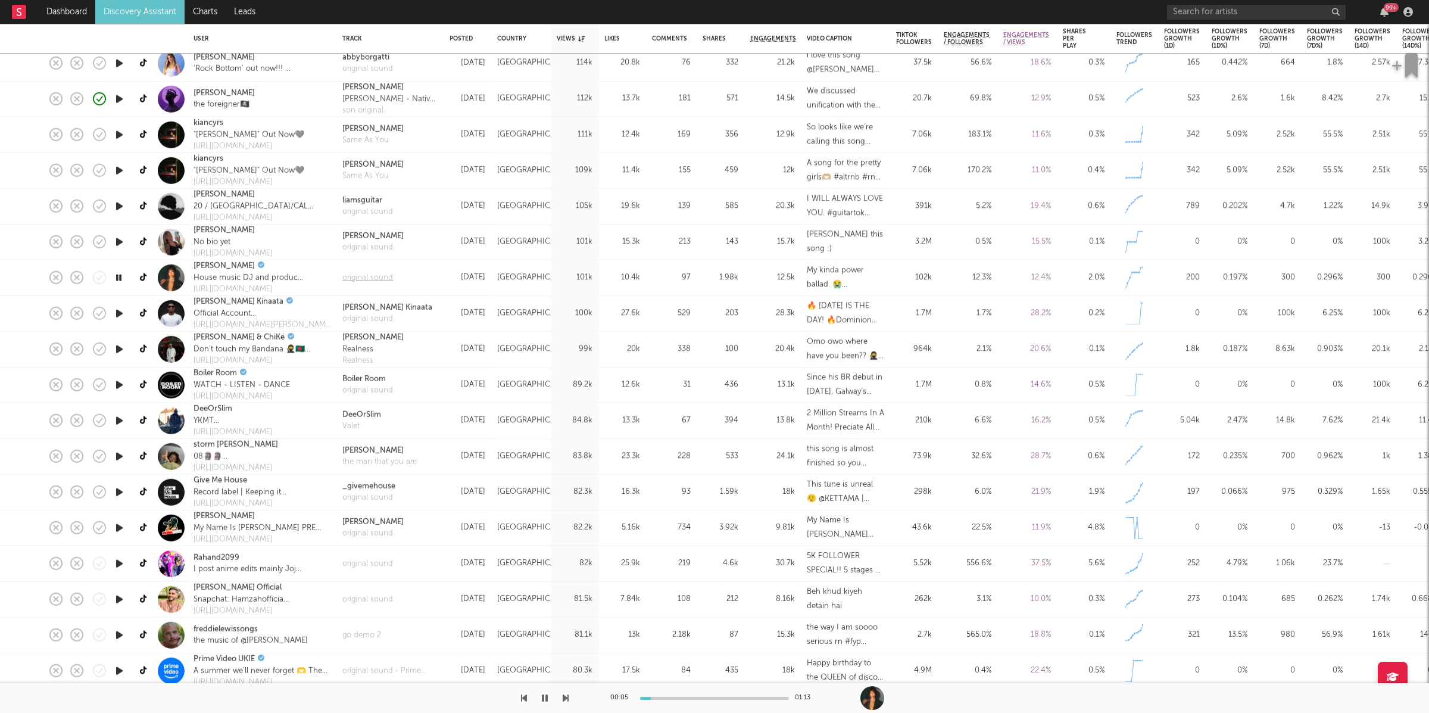
click at [373, 275] on div "original sound" at bounding box center [367, 278] width 51 height 12
click at [565, 697] on icon "button" at bounding box center [566, 698] width 6 height 10
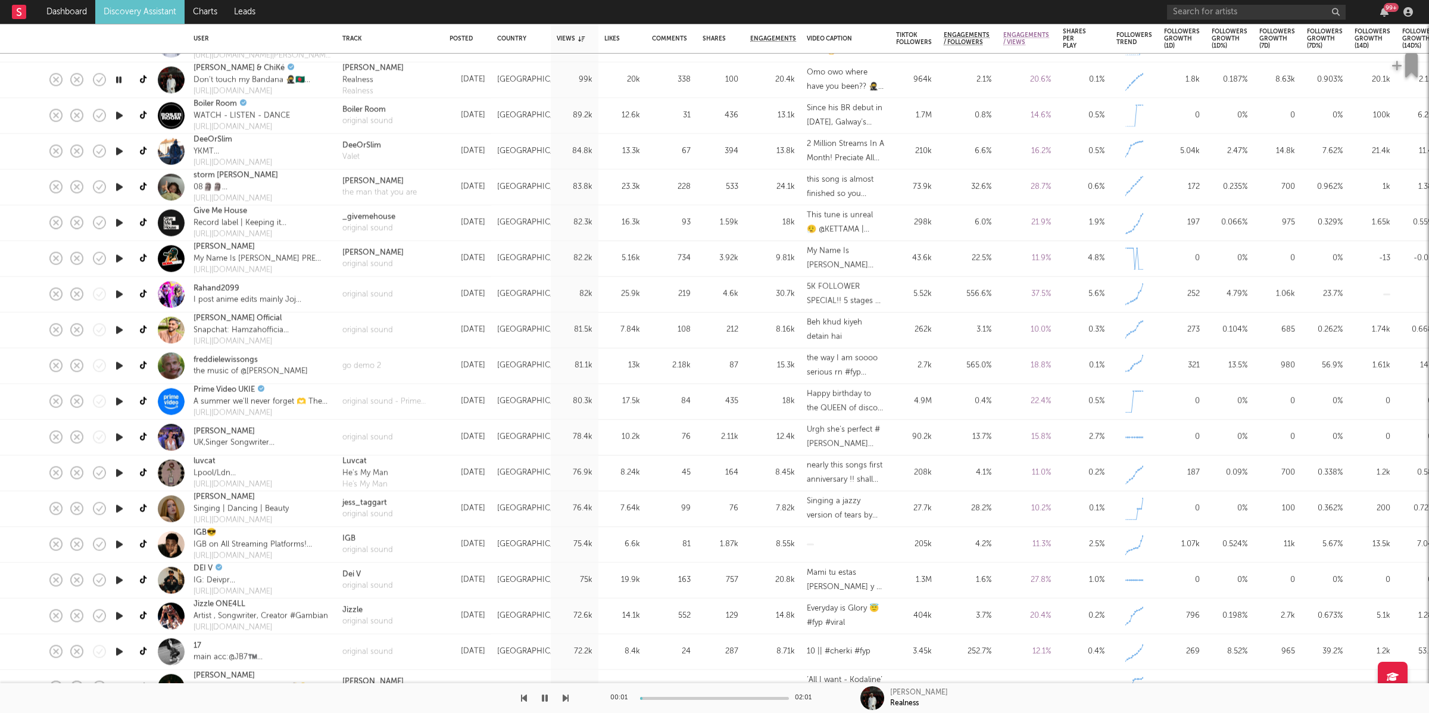
click at [564, 696] on icon "button" at bounding box center [566, 698] width 6 height 10
click at [565, 696] on icon "button" at bounding box center [566, 698] width 6 height 10
click at [591, 697] on div "00:08 00:28 DeeOrSlim" at bounding box center [714, 698] width 1429 height 30
click at [566, 696] on icon "button" at bounding box center [566, 698] width 6 height 10
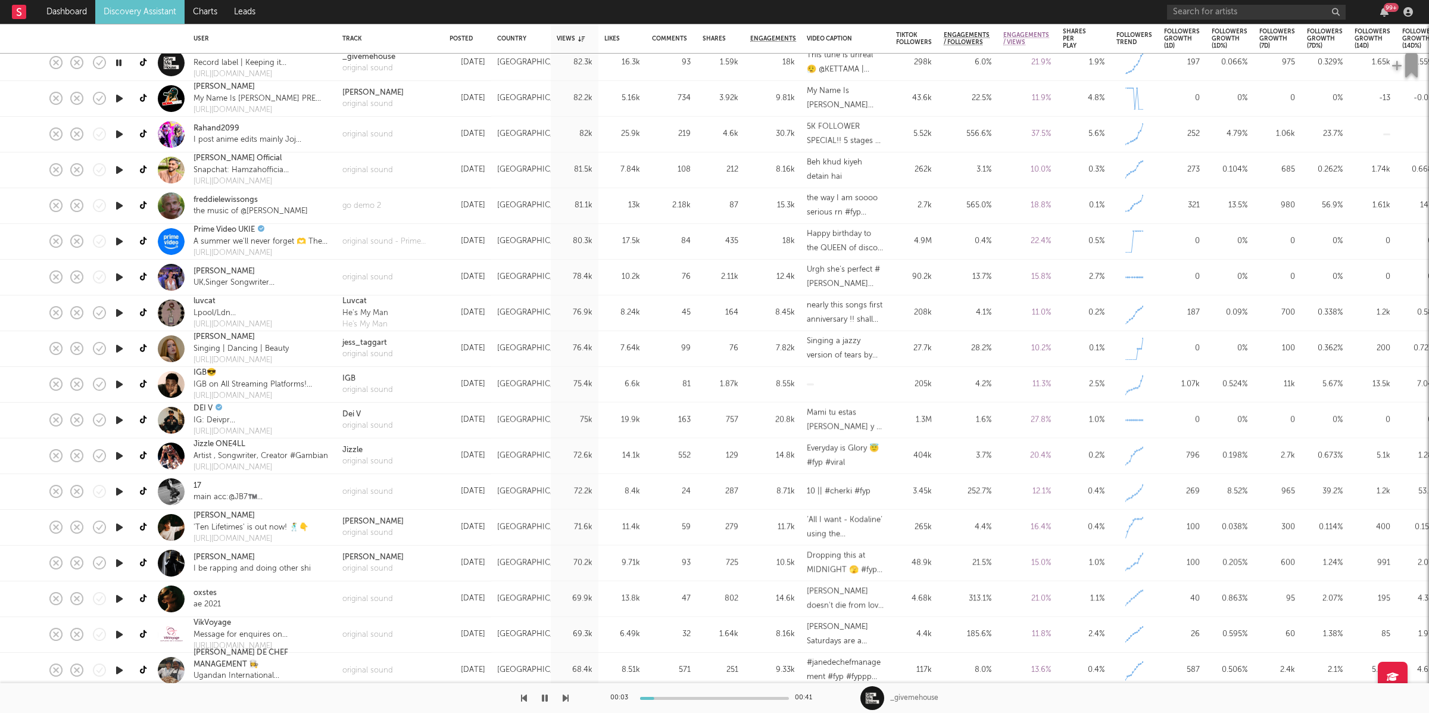
click at [569, 697] on div "00:03 00:41 _givemehouse" at bounding box center [714, 698] width 1429 height 30
click at [566, 697] on icon "button" at bounding box center [566, 698] width 6 height 10
click at [567, 696] on icon "button" at bounding box center [566, 698] width 6 height 10
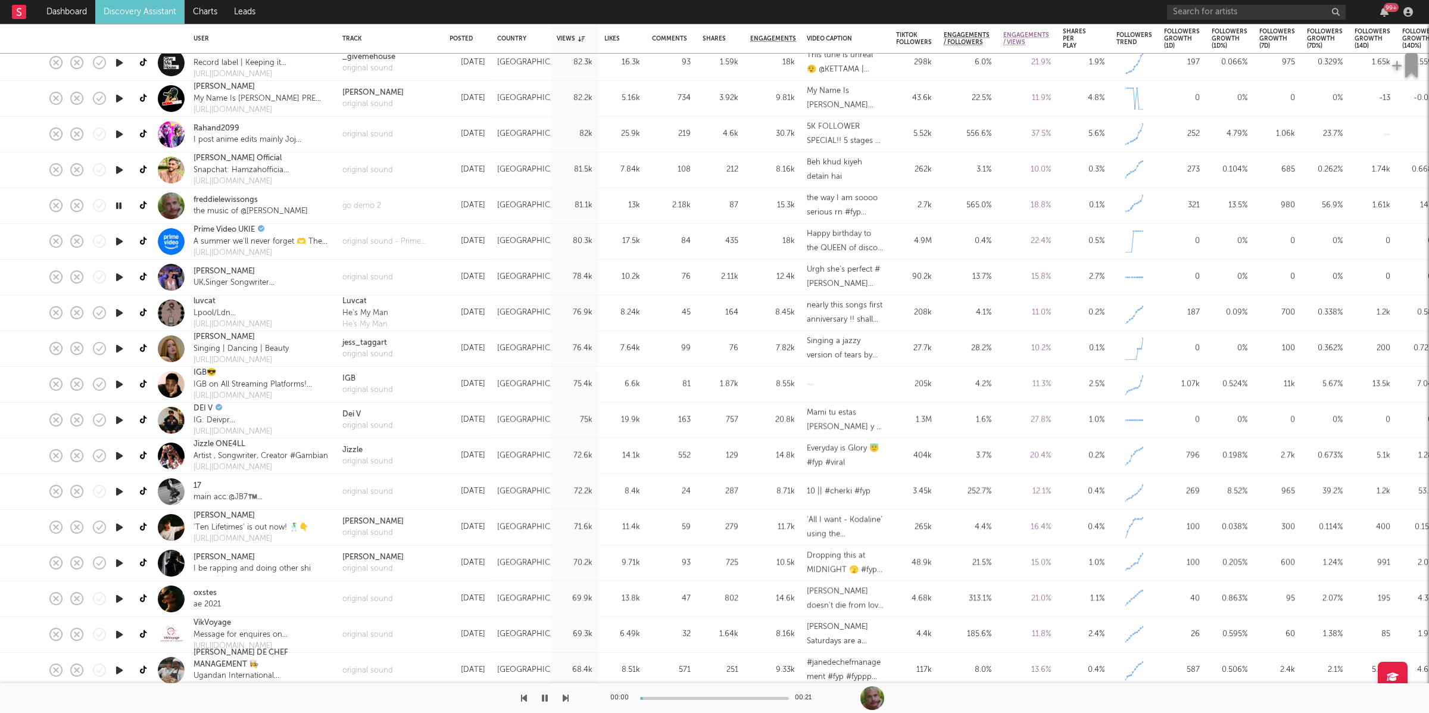
click at [567, 696] on icon "button" at bounding box center [566, 698] width 6 height 10
click at [567, 697] on icon "button" at bounding box center [566, 698] width 6 height 10
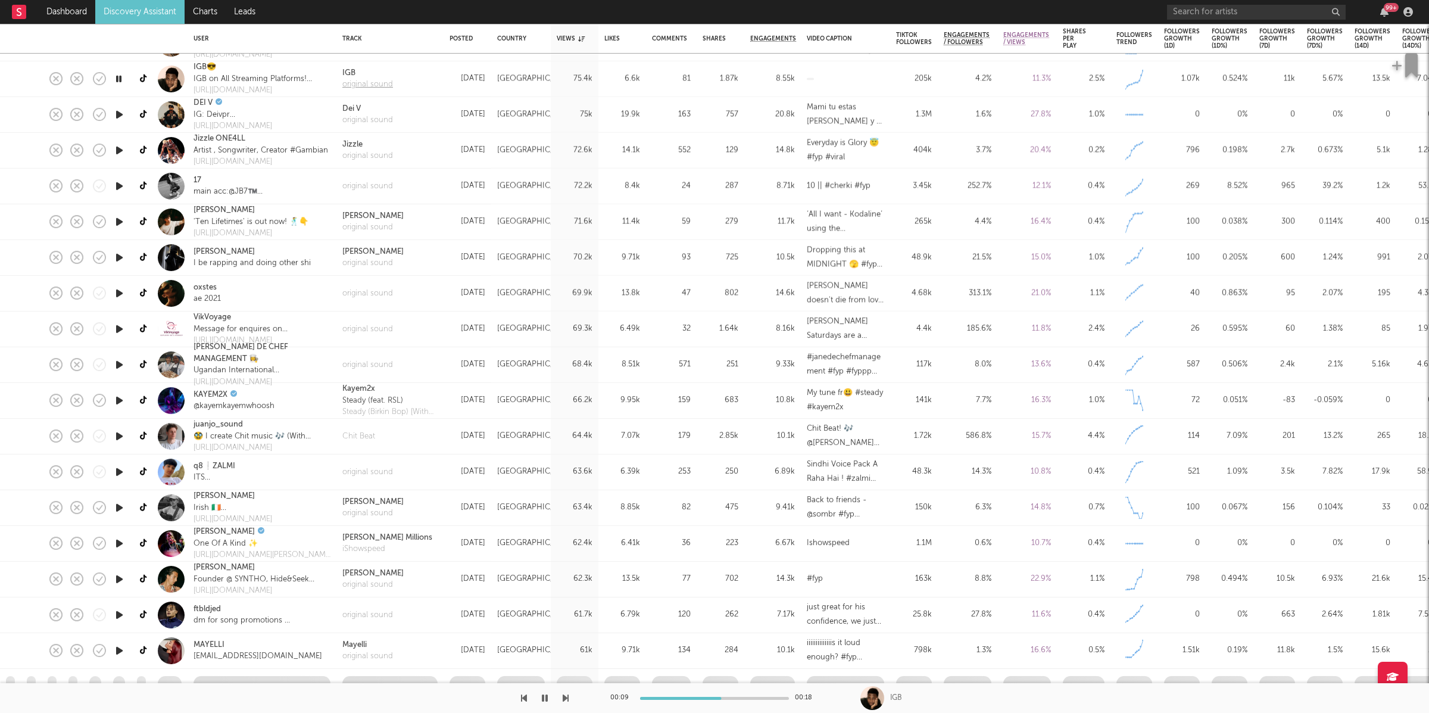
click at [369, 79] on div "original sound" at bounding box center [367, 85] width 51 height 12
click at [548, 692] on button "button" at bounding box center [545, 698] width 12 height 30
